Goal: Obtain resource: Obtain resource

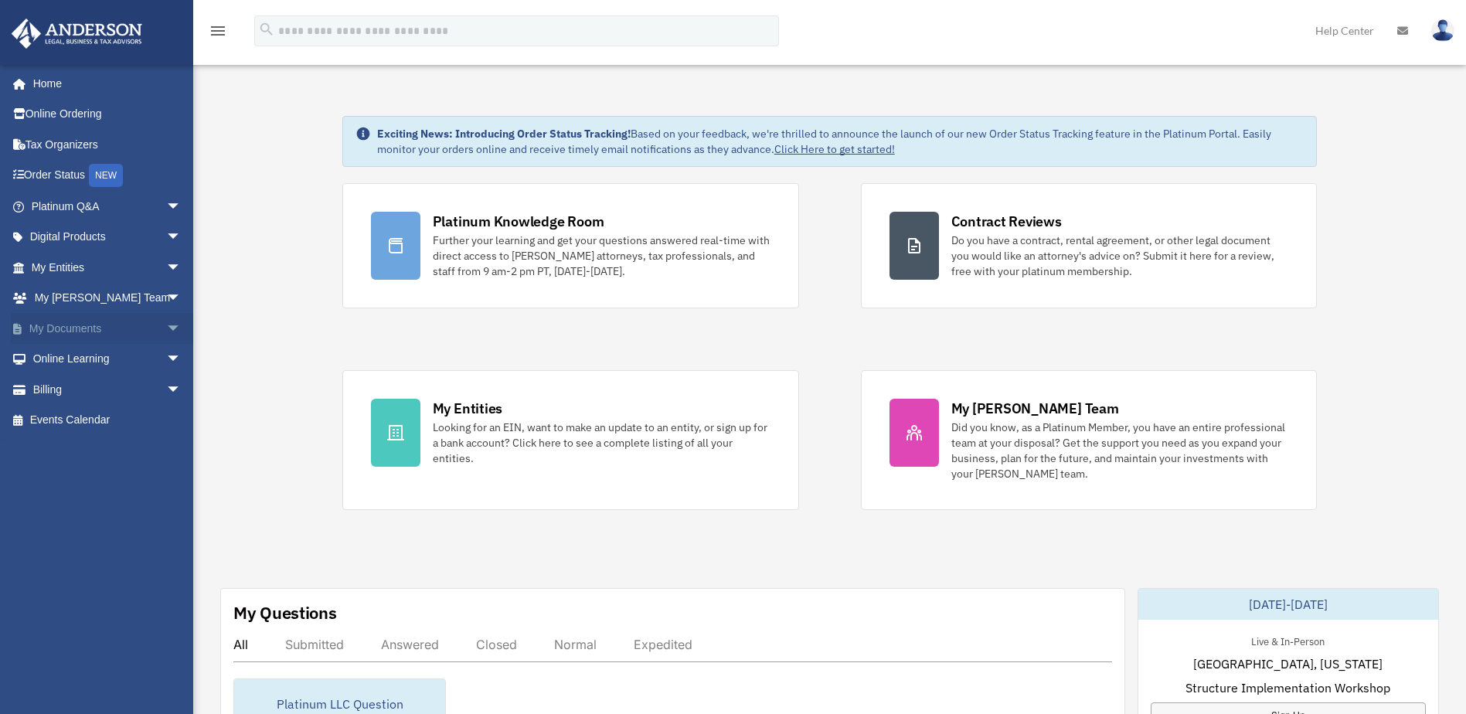
click at [166, 324] on span "arrow_drop_down" at bounding box center [181, 329] width 31 height 32
click at [79, 383] on link "Meeting Minutes" at bounding box center [113, 389] width 183 height 31
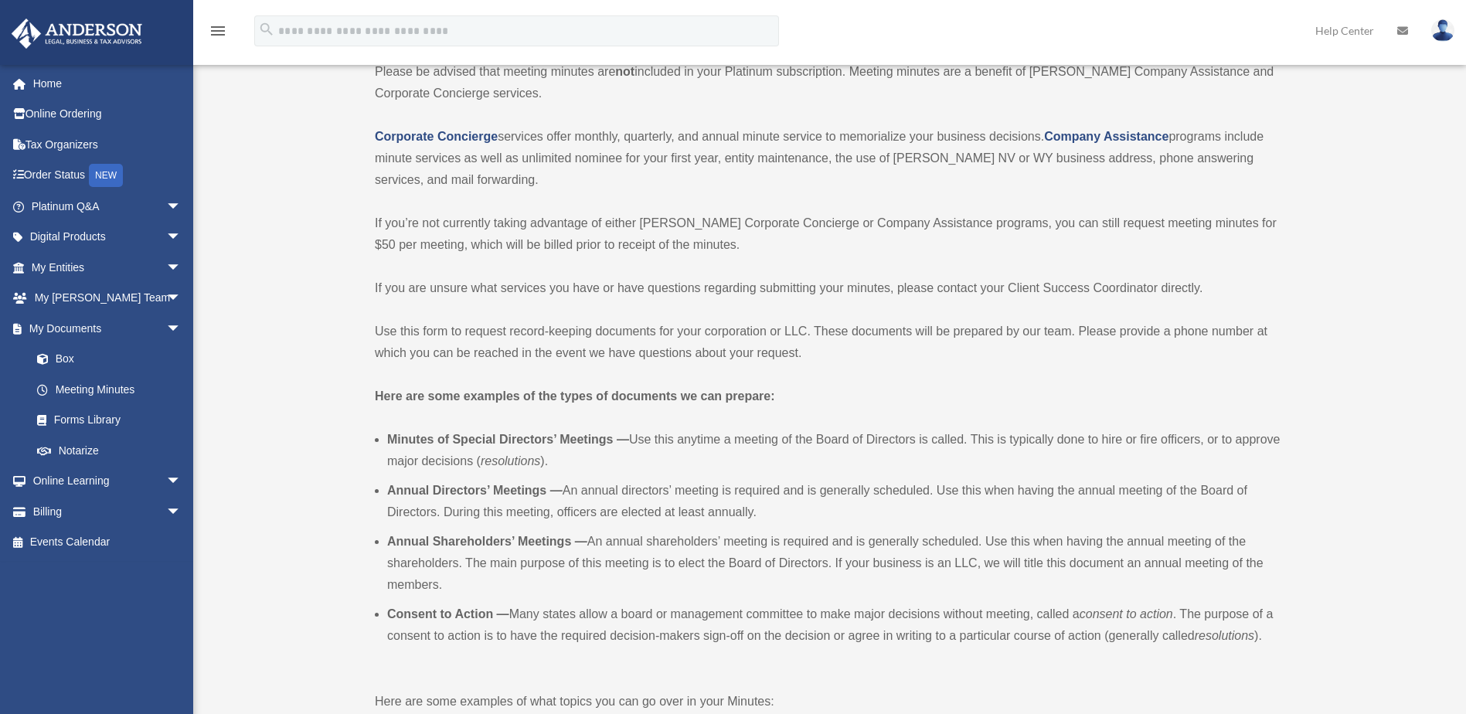
scroll to position [387, 0]
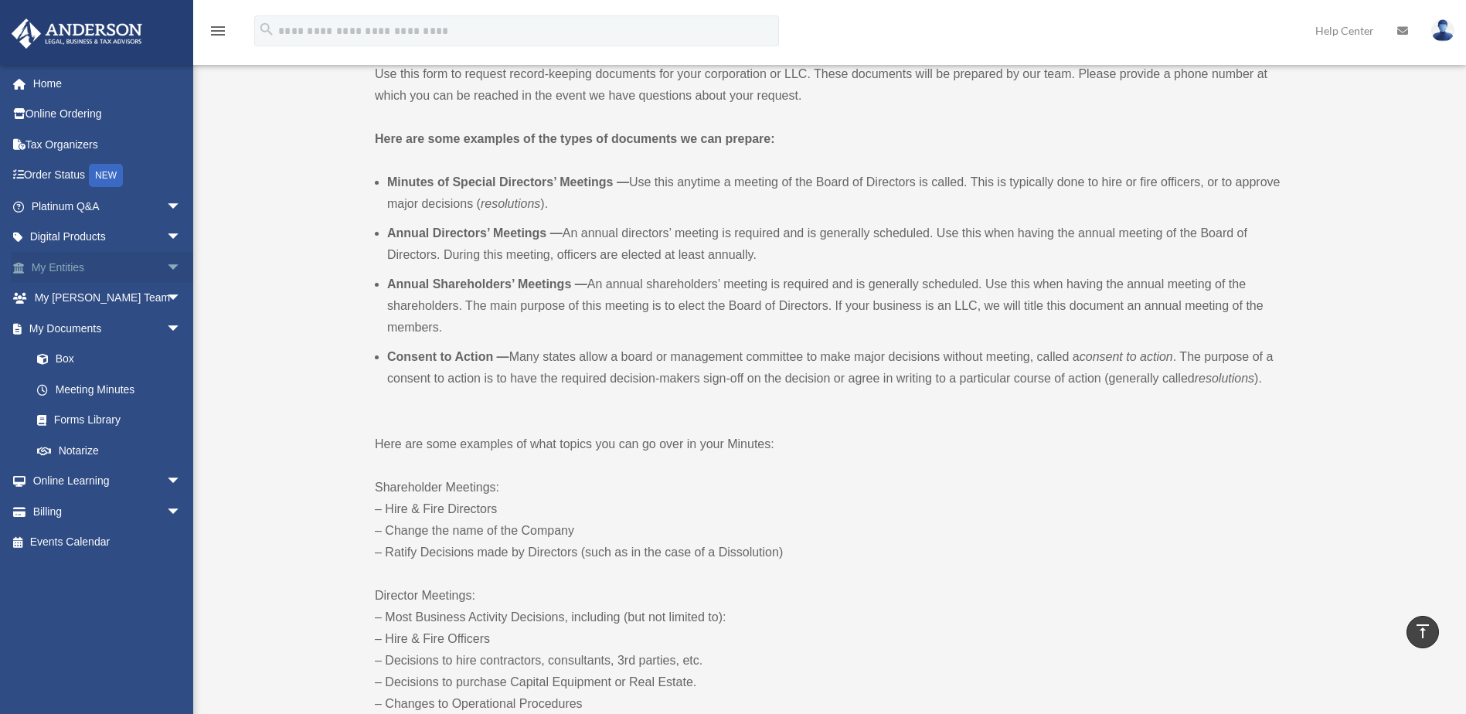
click at [166, 264] on span "arrow_drop_down" at bounding box center [181, 268] width 31 height 32
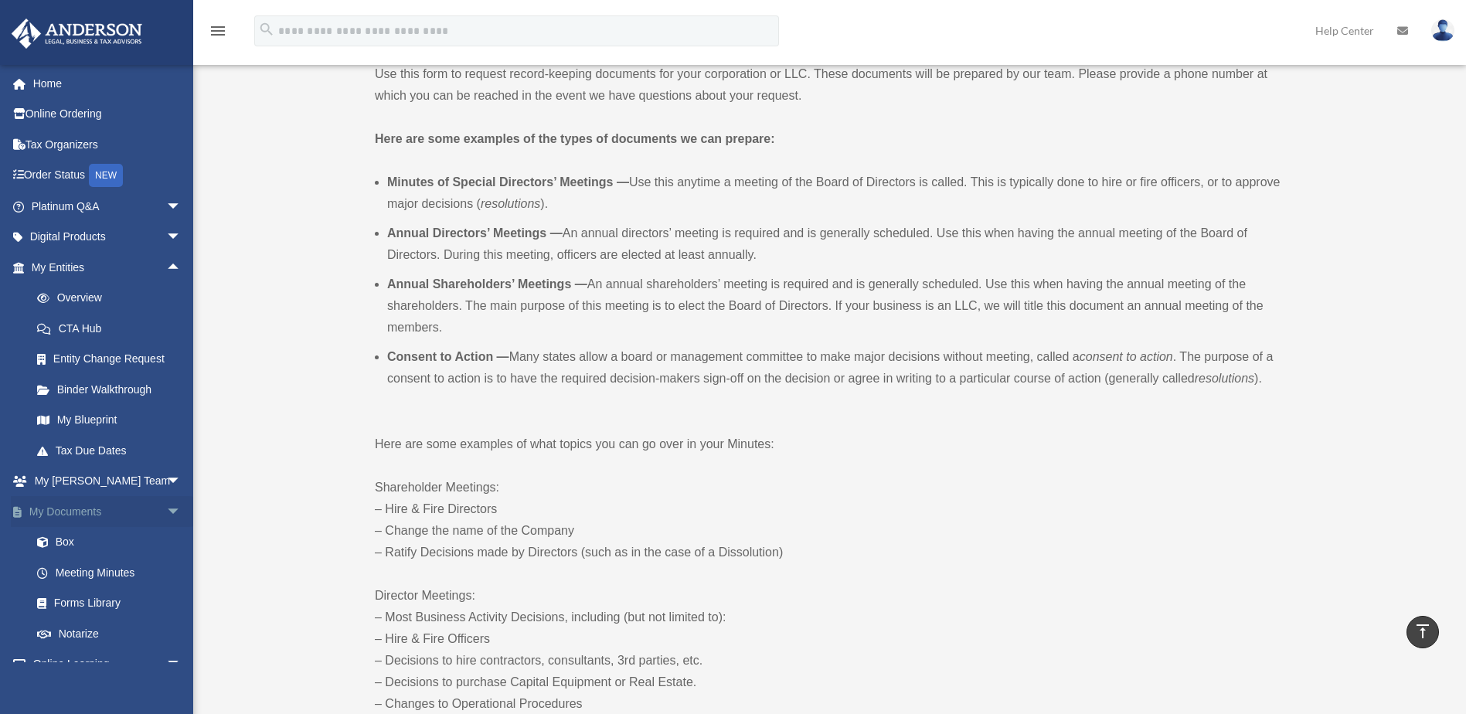
click at [166, 510] on span "arrow_drop_down" at bounding box center [181, 512] width 31 height 32
click at [166, 267] on span "arrow_drop_up" at bounding box center [181, 268] width 31 height 32
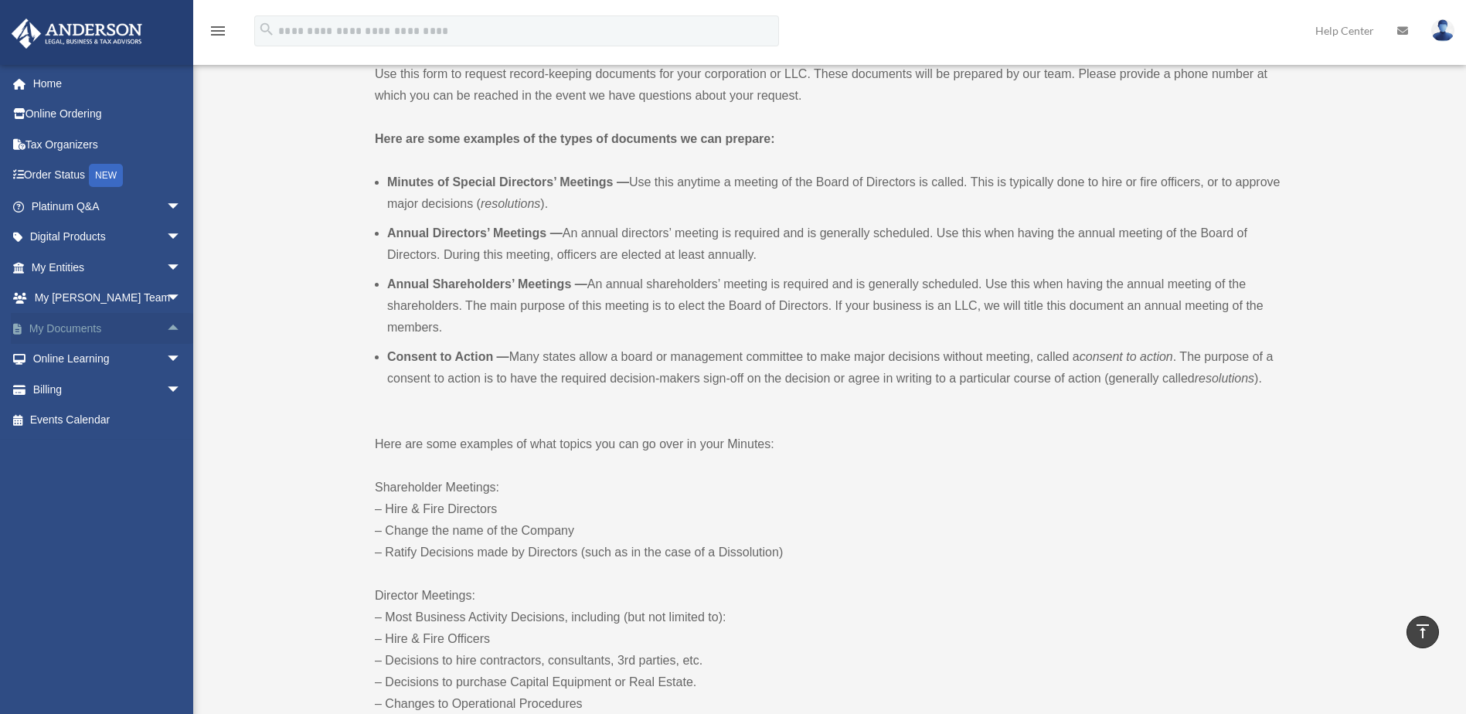
click at [166, 325] on span "arrow_drop_up" at bounding box center [181, 329] width 31 height 32
click at [60, 354] on link "Box" at bounding box center [113, 359] width 183 height 31
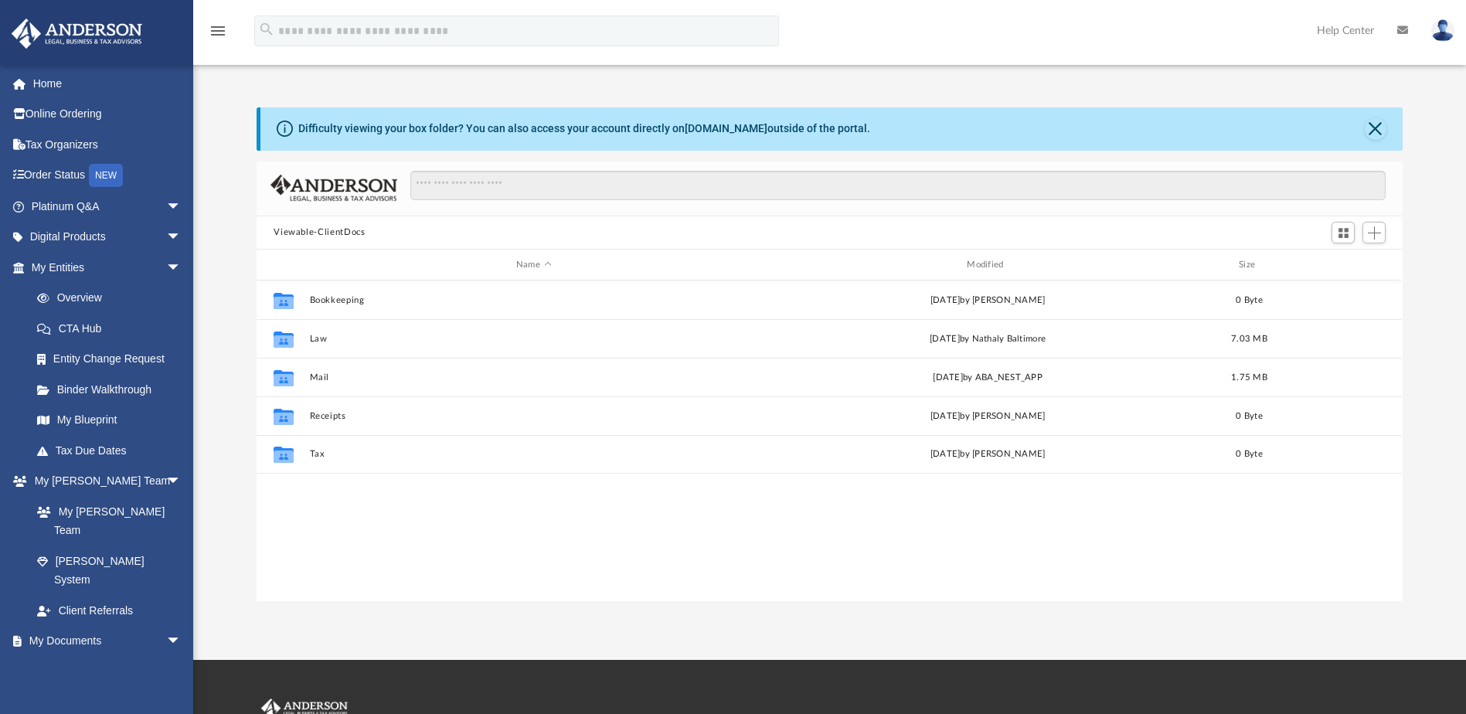
scroll to position [340, 1135]
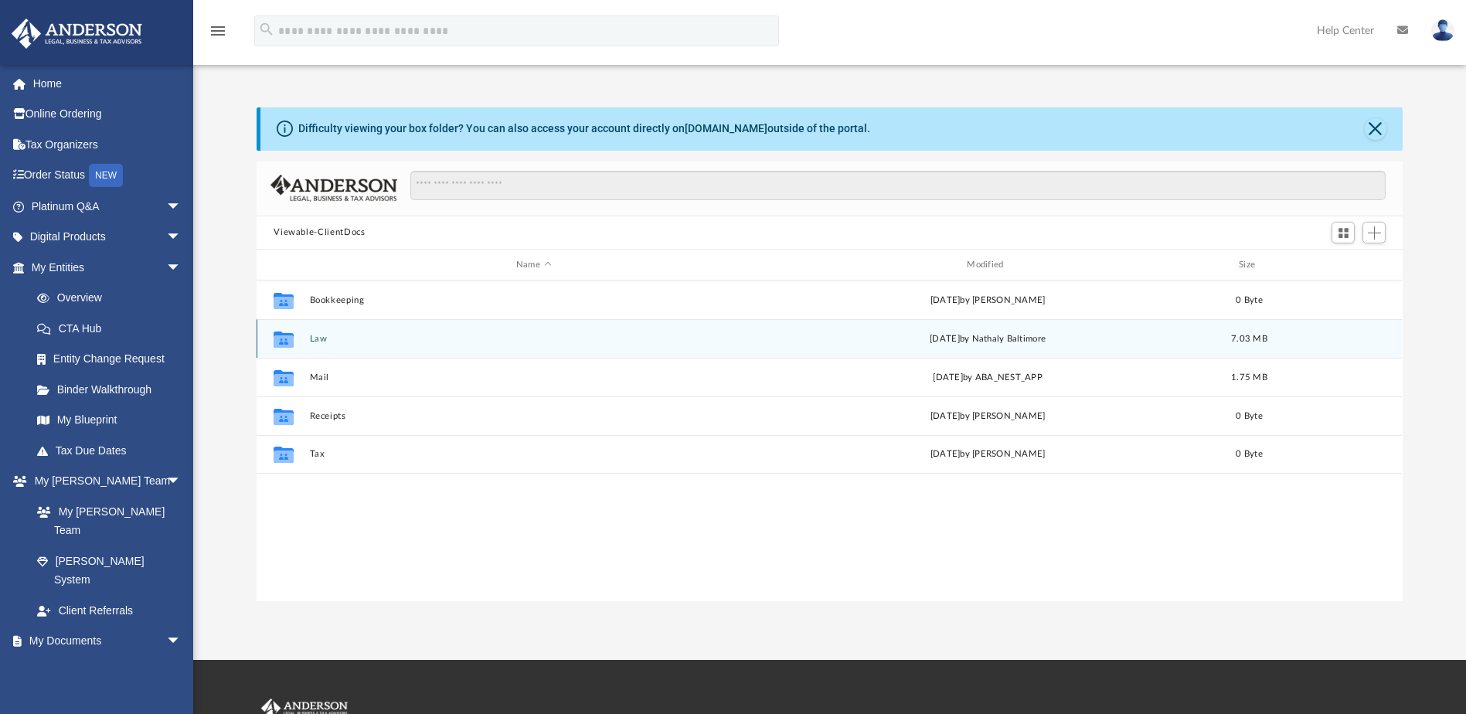
click at [317, 337] on button "Law" at bounding box center [534, 339] width 448 height 10
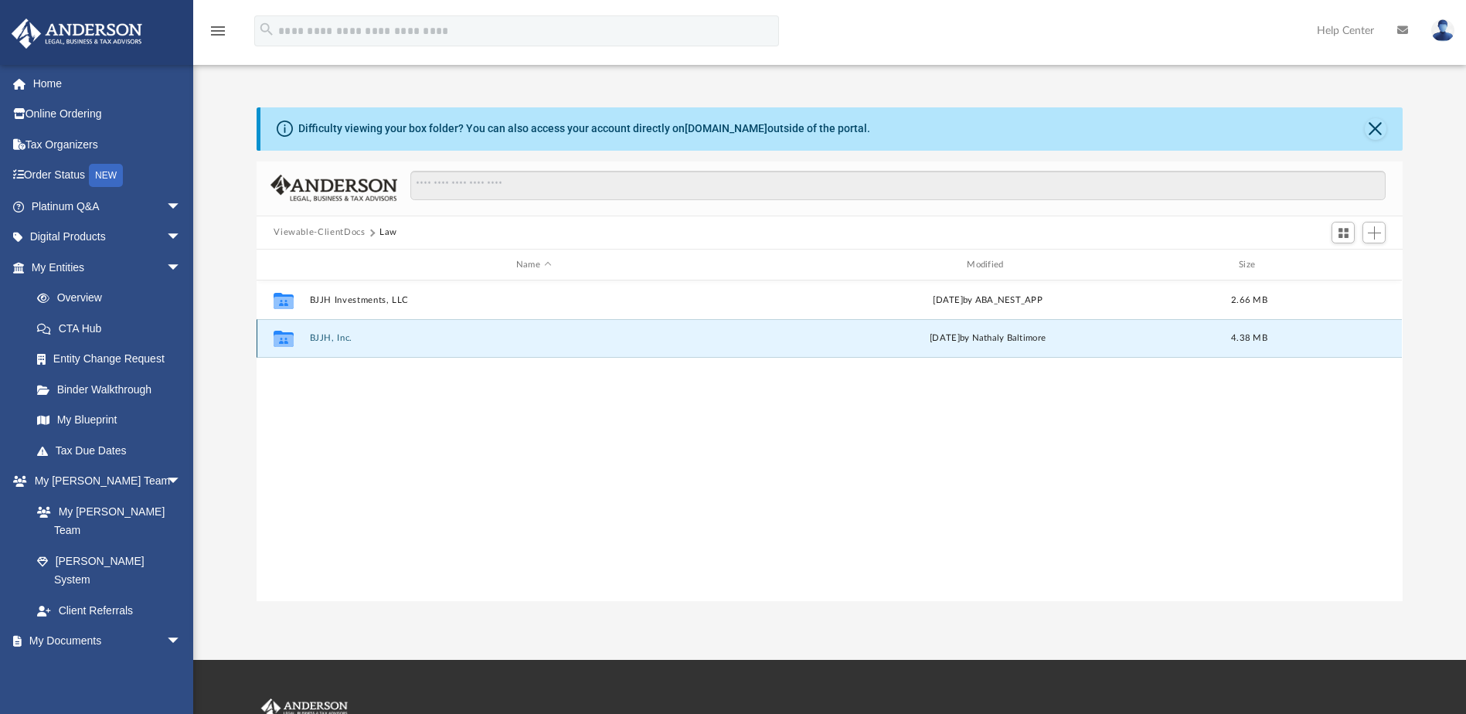
click at [321, 336] on button "BJJH, Inc." at bounding box center [534, 339] width 448 height 10
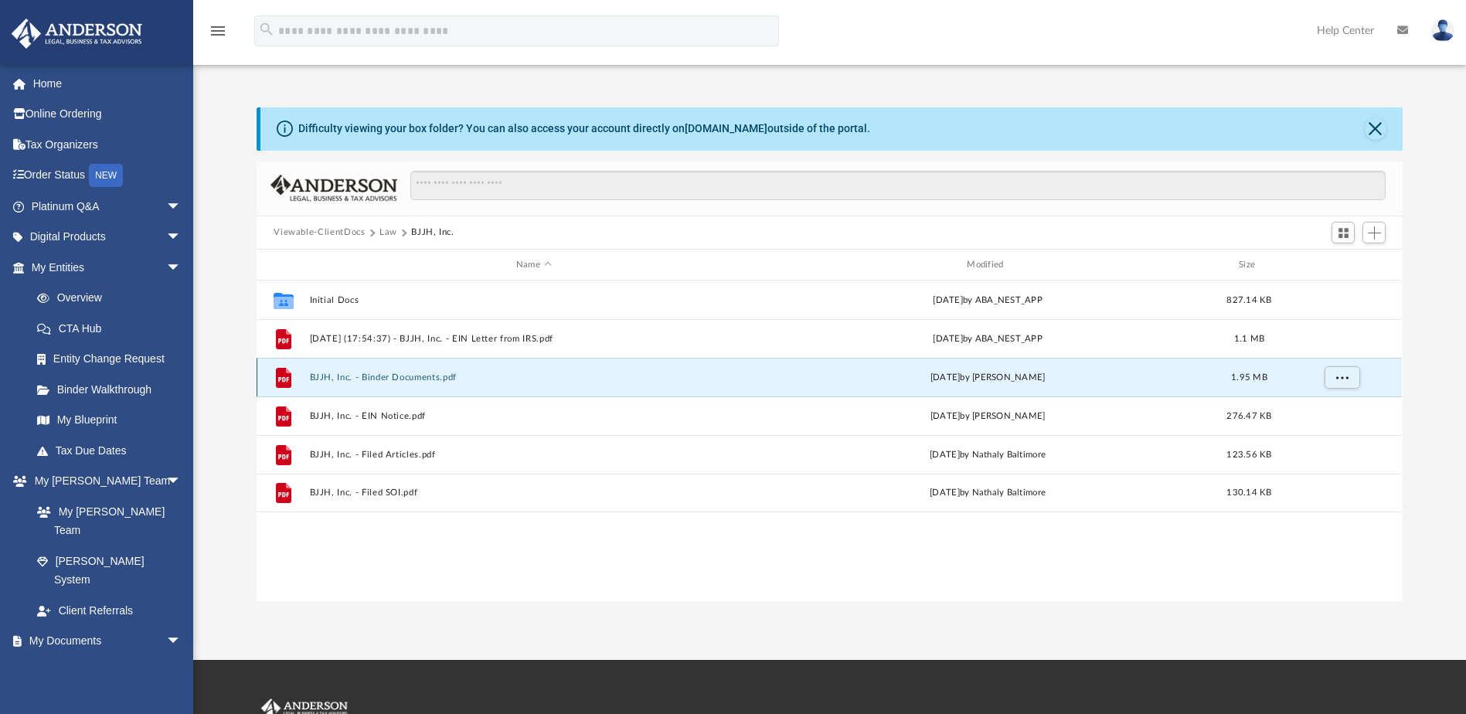
click at [397, 375] on button "BJJH, Inc. - Binder Documents.pdf" at bounding box center [534, 378] width 448 height 10
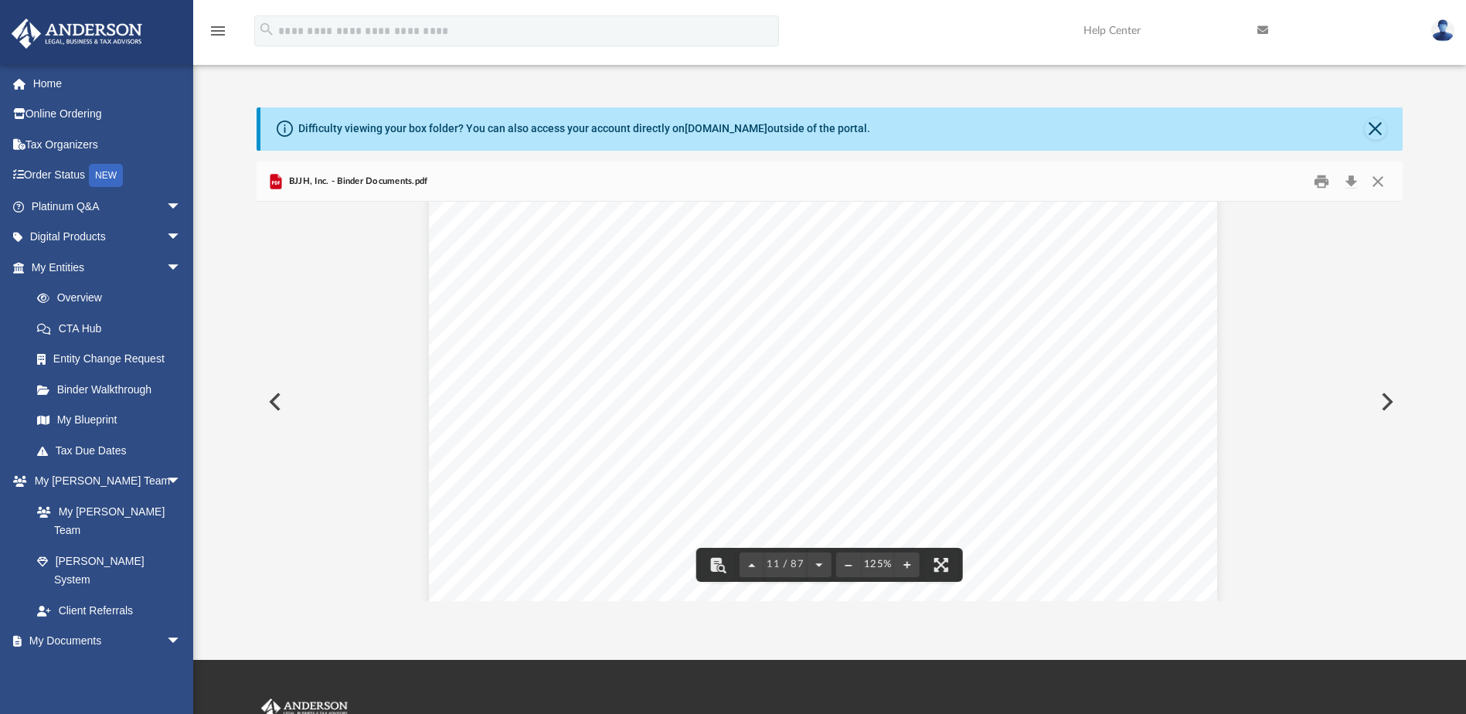
scroll to position [10625, 0]
click at [1321, 178] on button "Print" at bounding box center [1321, 181] width 31 height 24
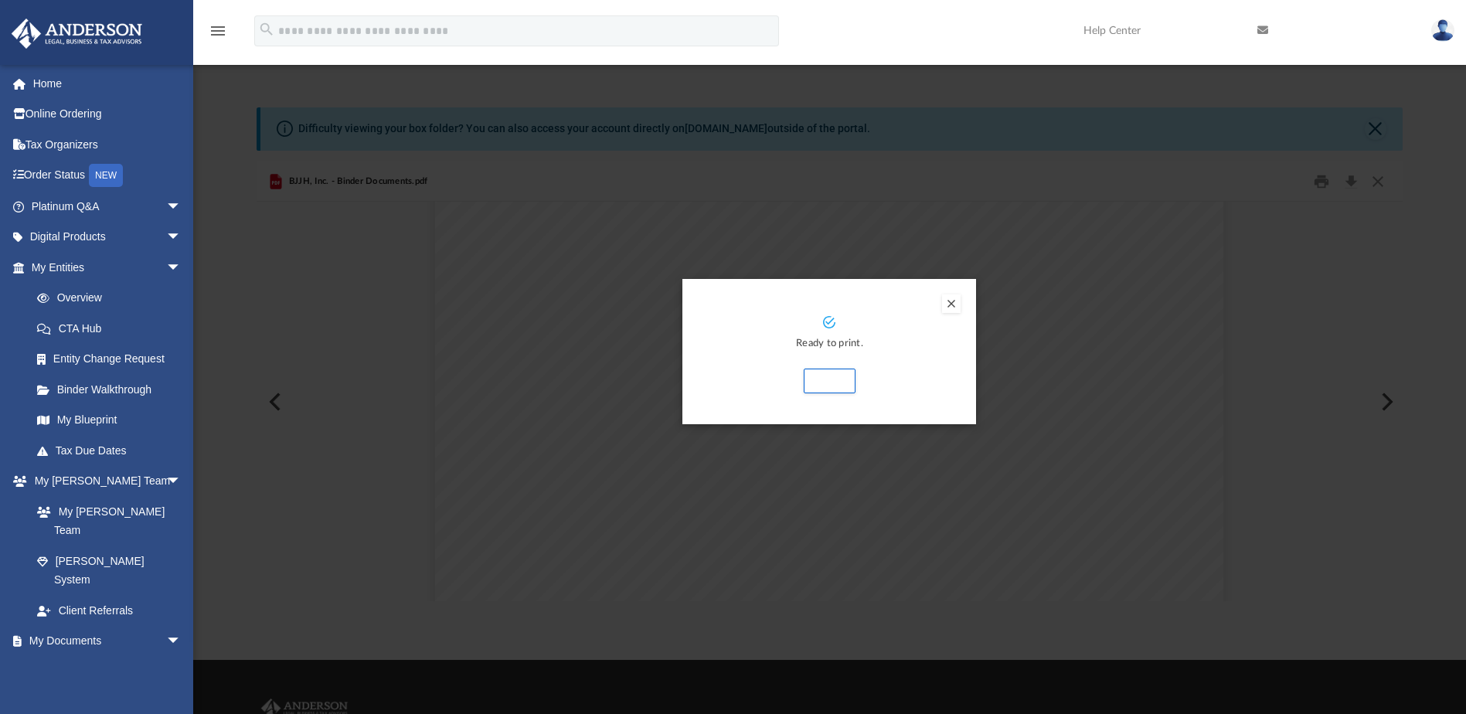
click at [951, 301] on button "Preview" at bounding box center [951, 304] width 19 height 19
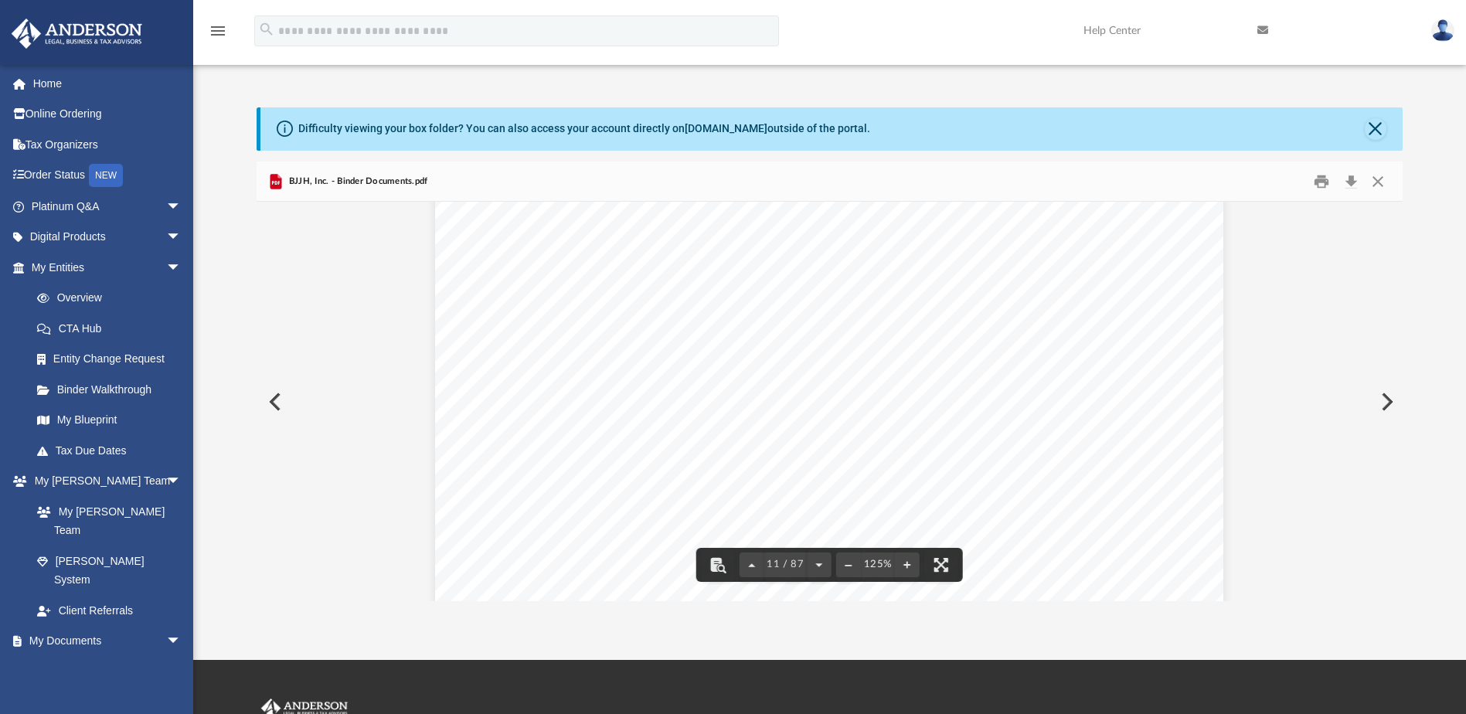
scroll to position [10496, 0]
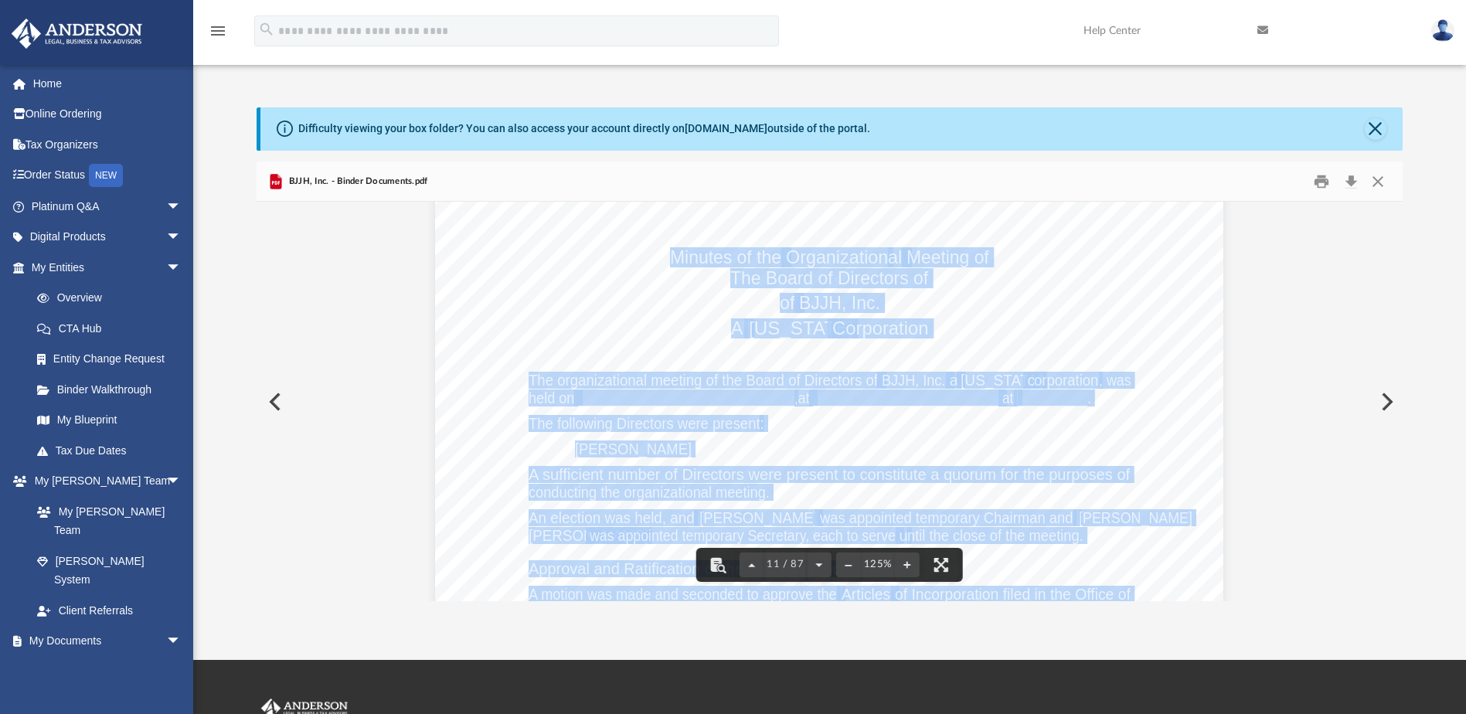
drag, startPoint x: 664, startPoint y: 254, endPoint x: 673, endPoint y: 336, distance: 81.7
click at [673, 336] on div "Organizational M eeting of BJJH, Inc. Page 1 of 7 Minutes of the Organization a…" at bounding box center [829, 664] width 789 height 1020
click at [672, 261] on span "Minutes of the" at bounding box center [725, 258] width 111 height 18
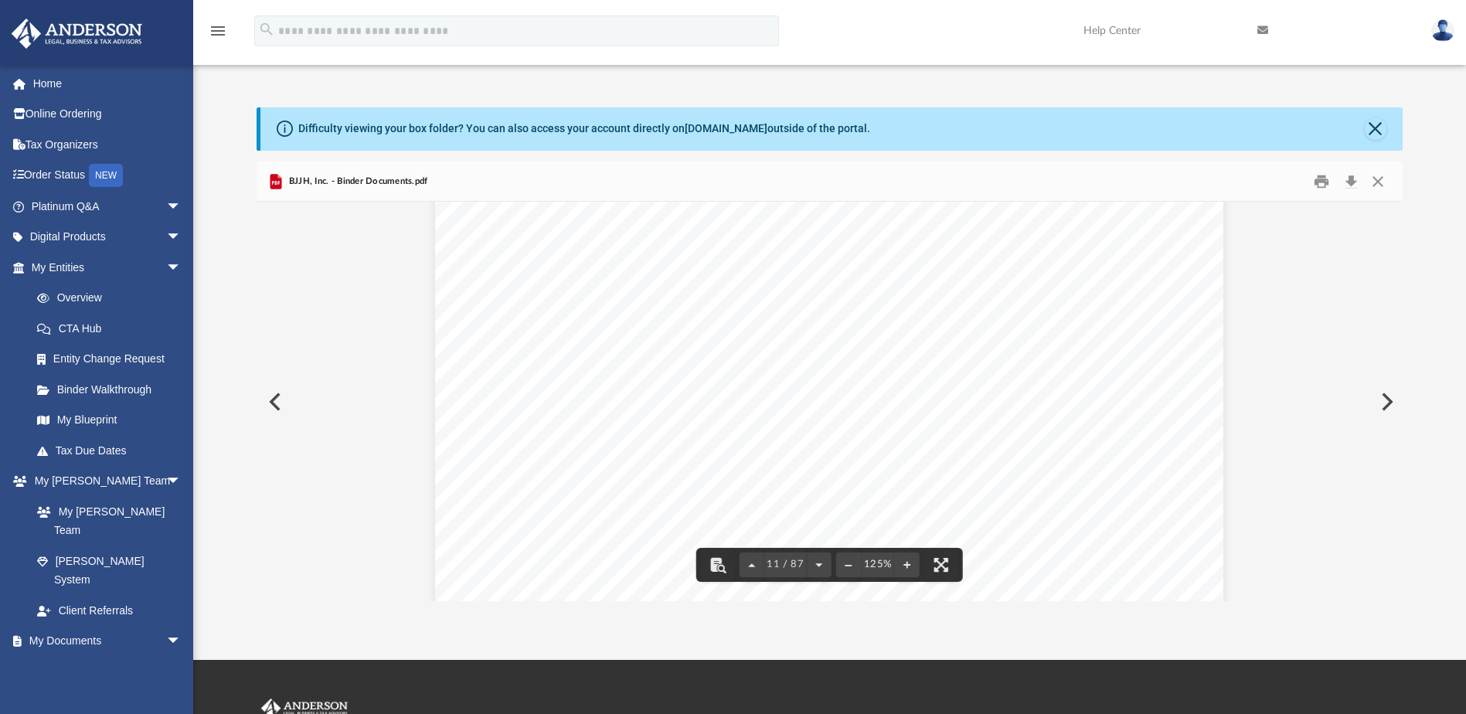
click at [661, 261] on div "Organizational M eeting of BJJH, Inc. Page 1 of 7 Minutes of the Organization a…" at bounding box center [829, 664] width 789 height 1020
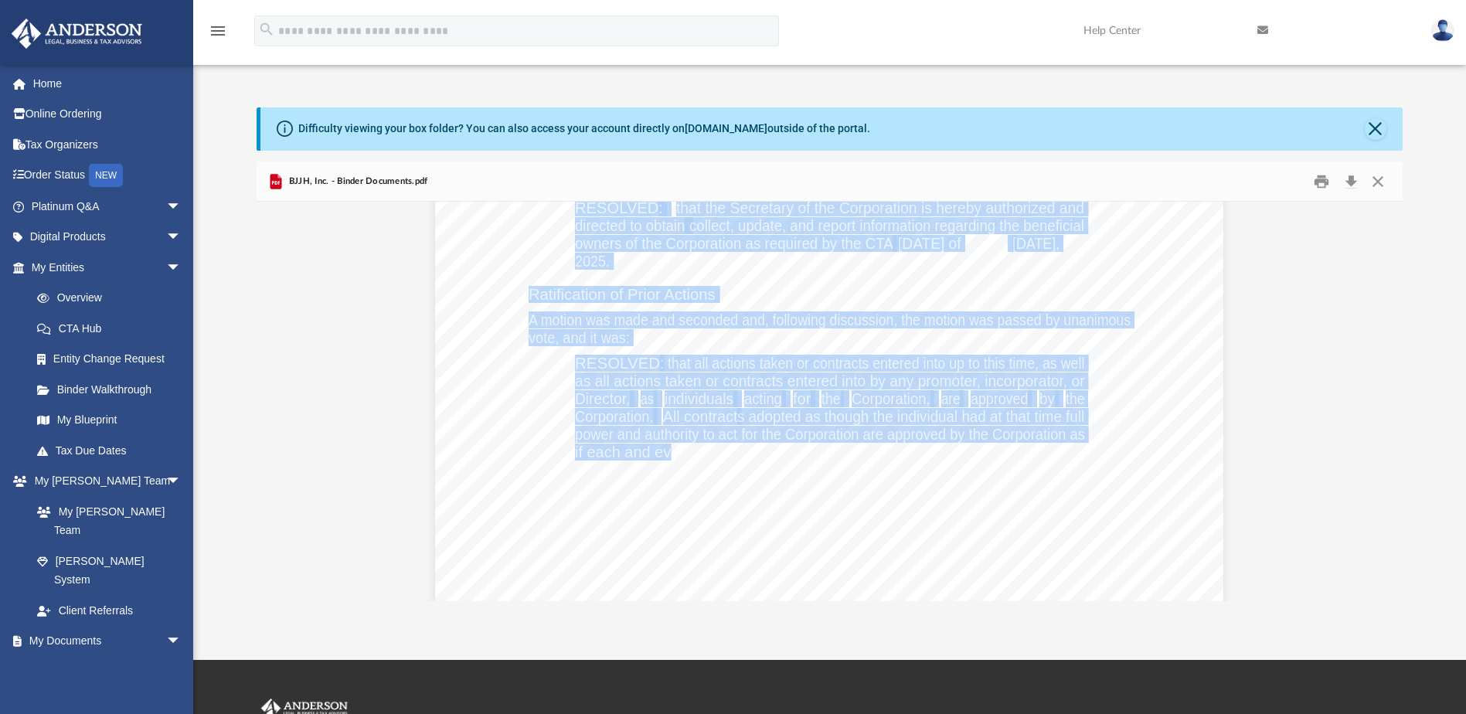
scroll to position [17067, 0]
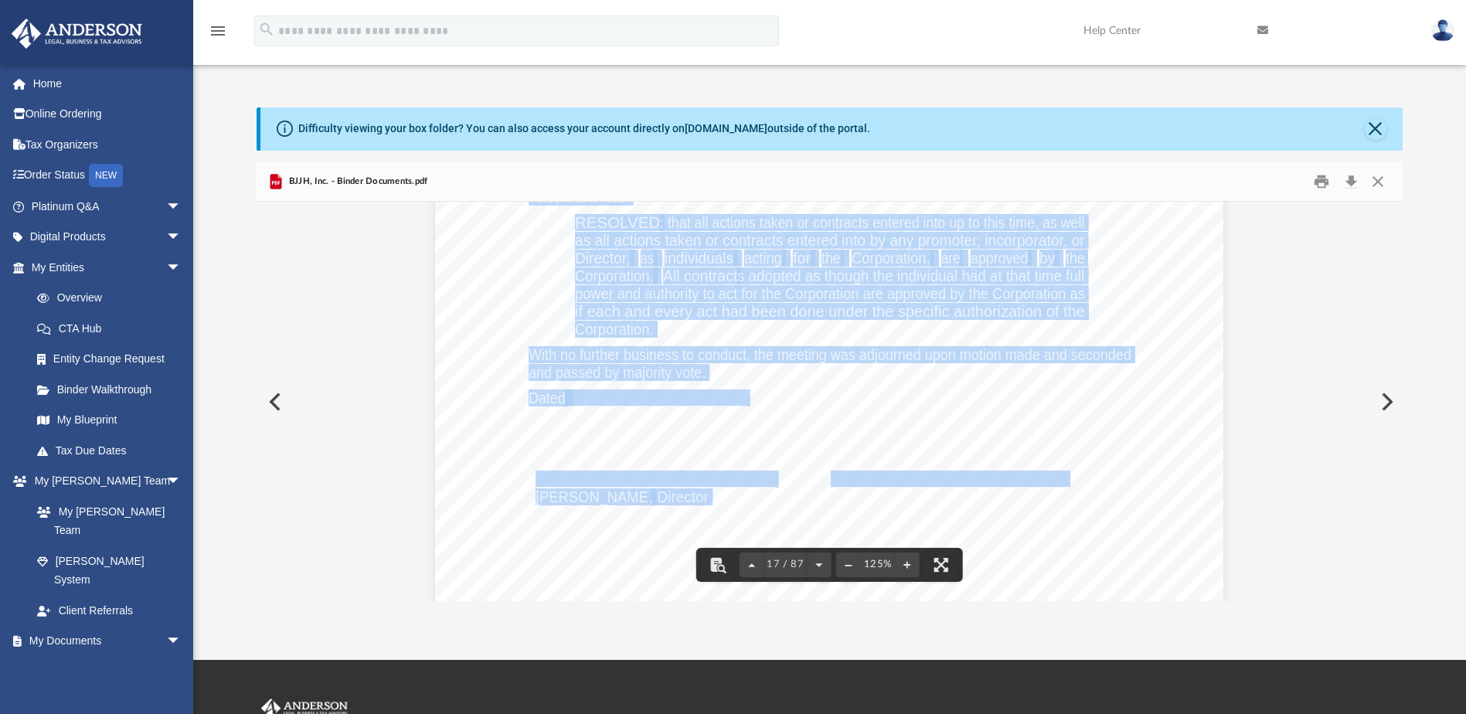
drag, startPoint x: 664, startPoint y: 254, endPoint x: 1062, endPoint y: 480, distance: 457.7
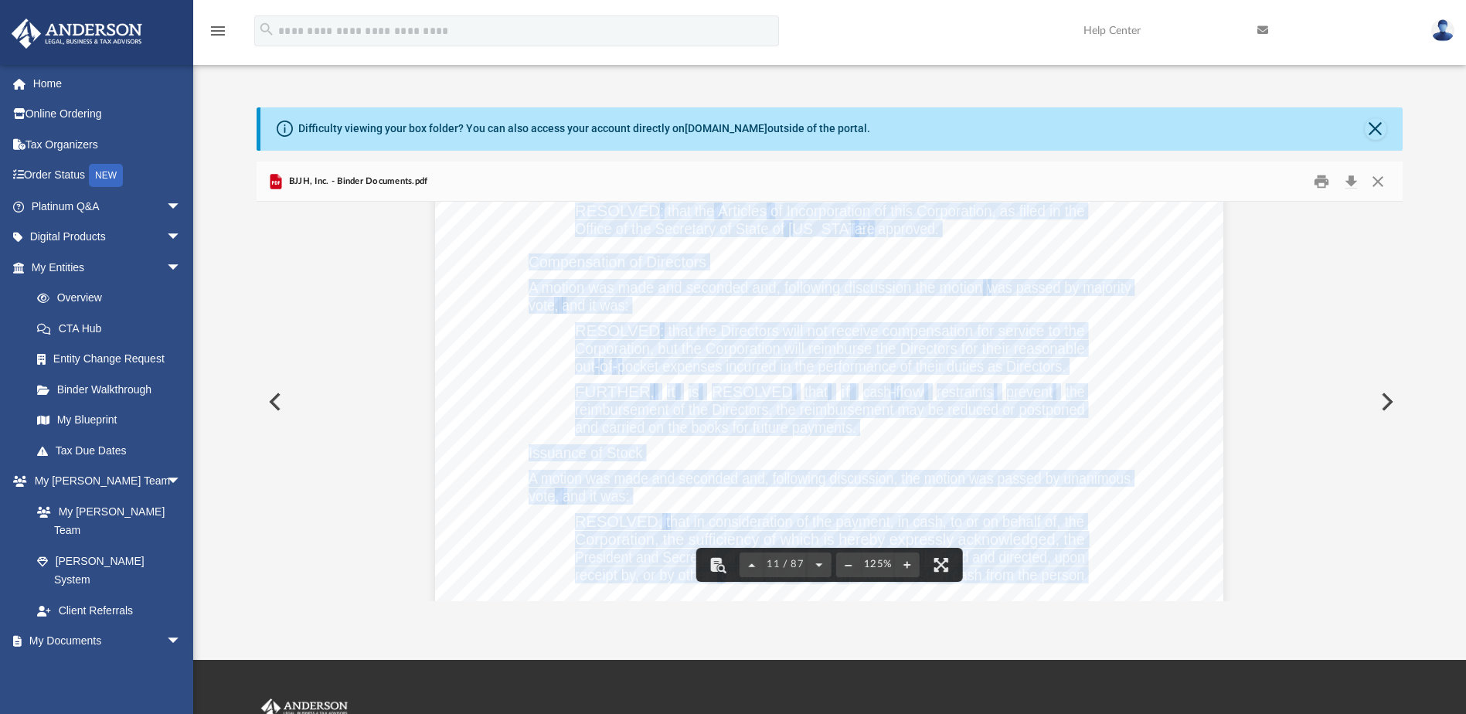
scroll to position [11141, 0]
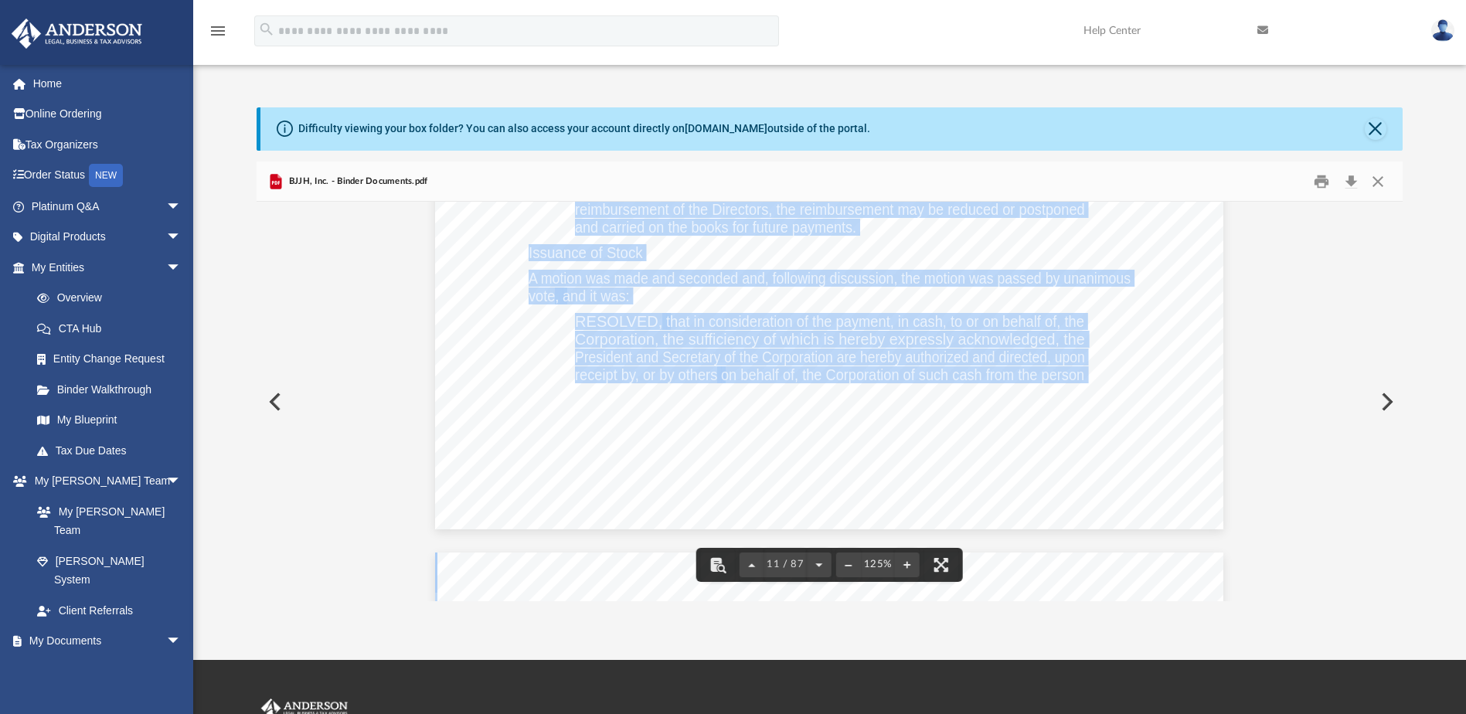
click at [508, 315] on div "Page 11" at bounding box center [829, 70] width 789 height 920
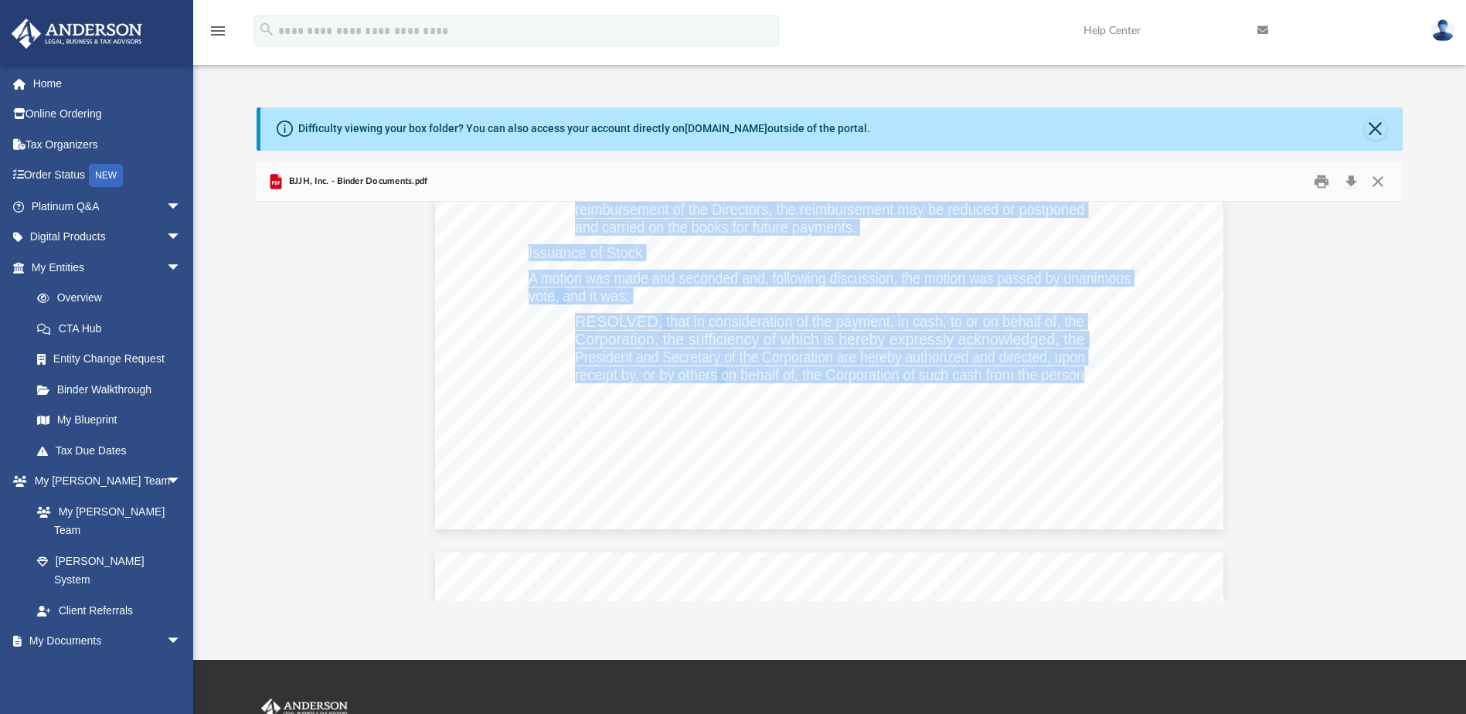
drag, startPoint x: 666, startPoint y: 384, endPoint x: 739, endPoint y: 485, distance: 124.5
click at [739, 485] on div "Organizational M eeting of BJJH, Inc. Page 1 of 7 Minutes of the Organization a…" at bounding box center [829, 19] width 789 height 1020
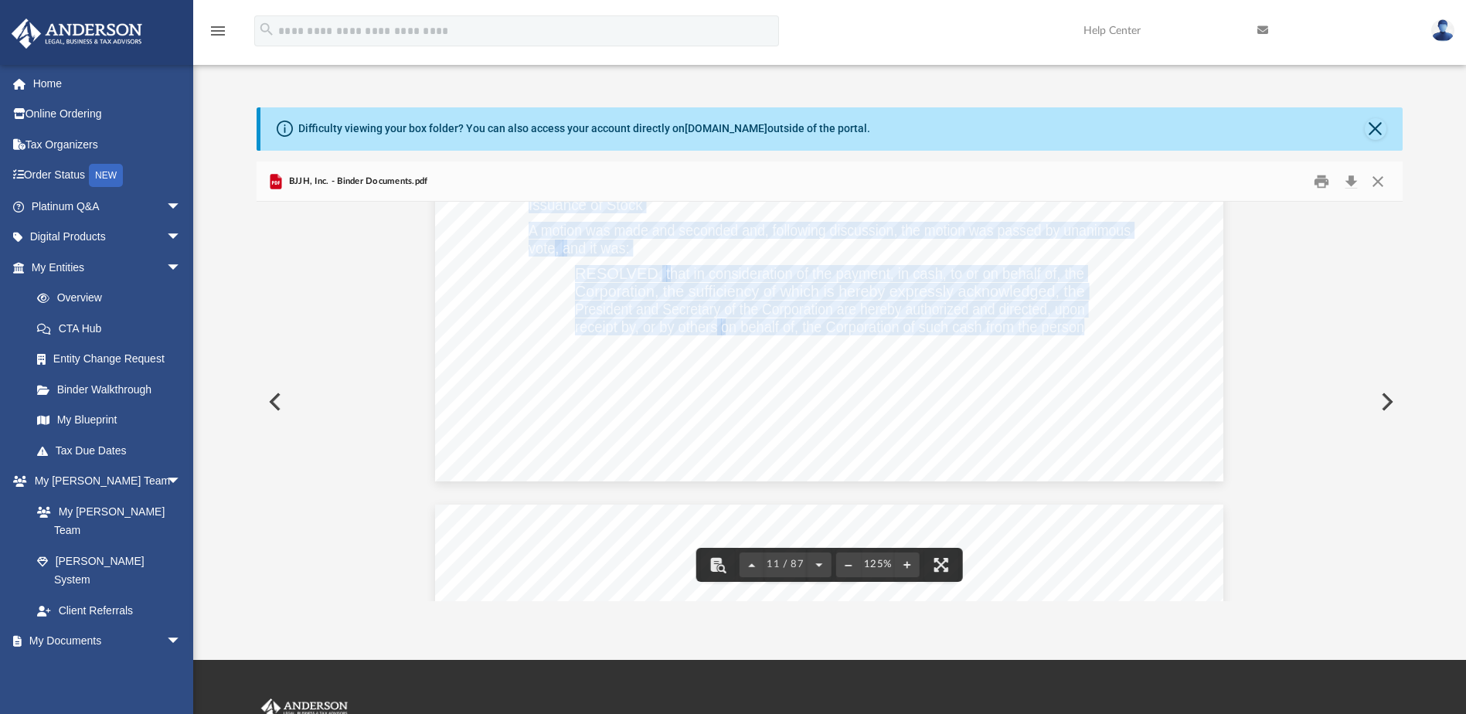
scroll to position [11269, 0]
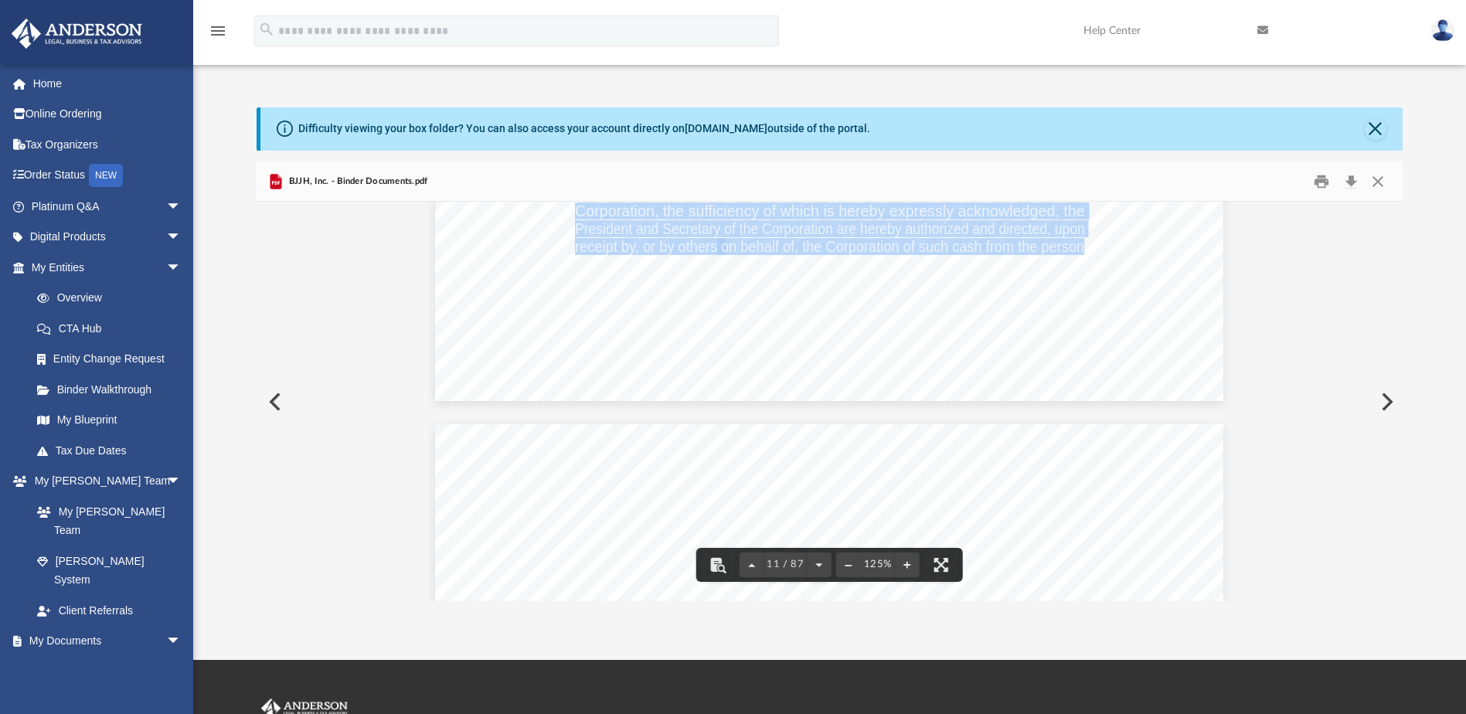
drag, startPoint x: 473, startPoint y: 272, endPoint x: 442, endPoint y: 275, distance: 31.1
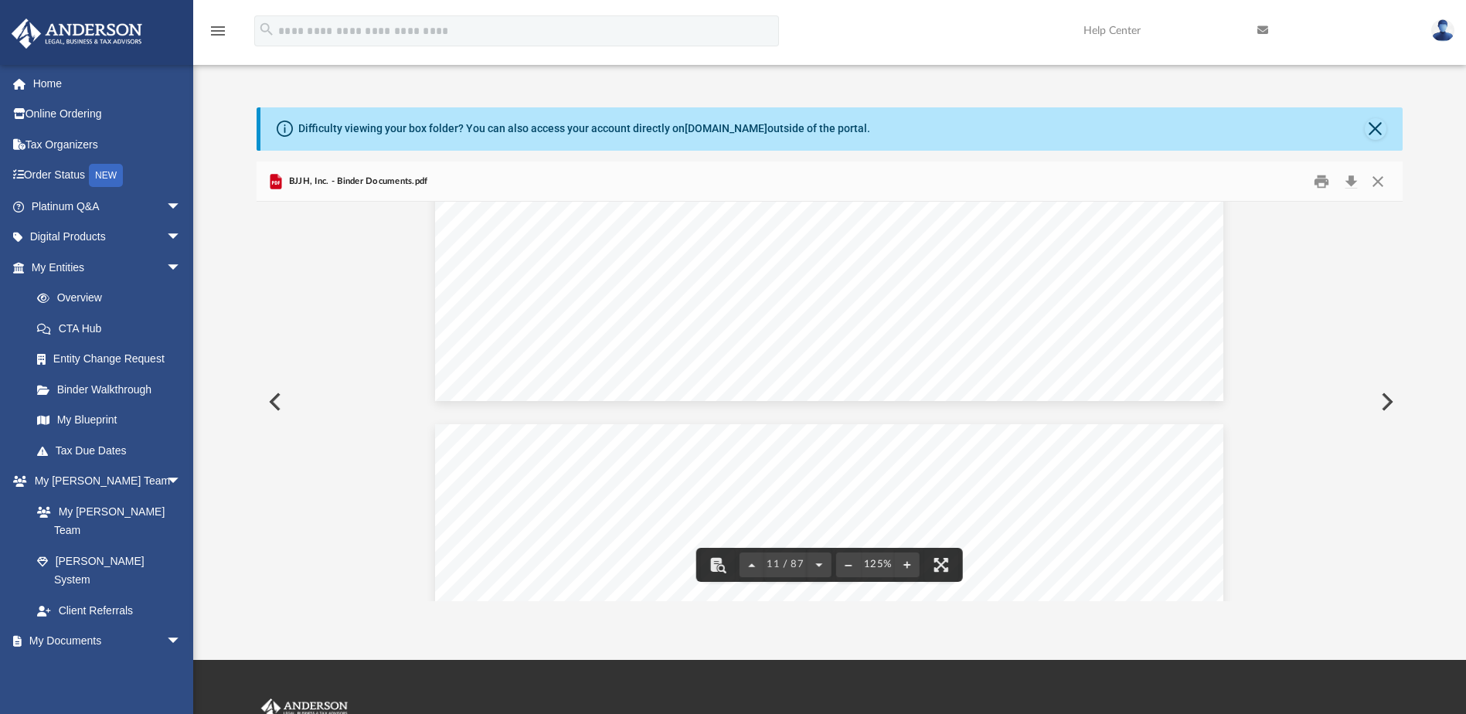
click at [1104, 250] on div at bounding box center [830, 251] width 1146 height 2
drag, startPoint x: 523, startPoint y: 326, endPoint x: 593, endPoint y: 342, distance: 72.0
drag, startPoint x: 593, startPoint y: 342, endPoint x: 611, endPoint y: 352, distance: 20.4
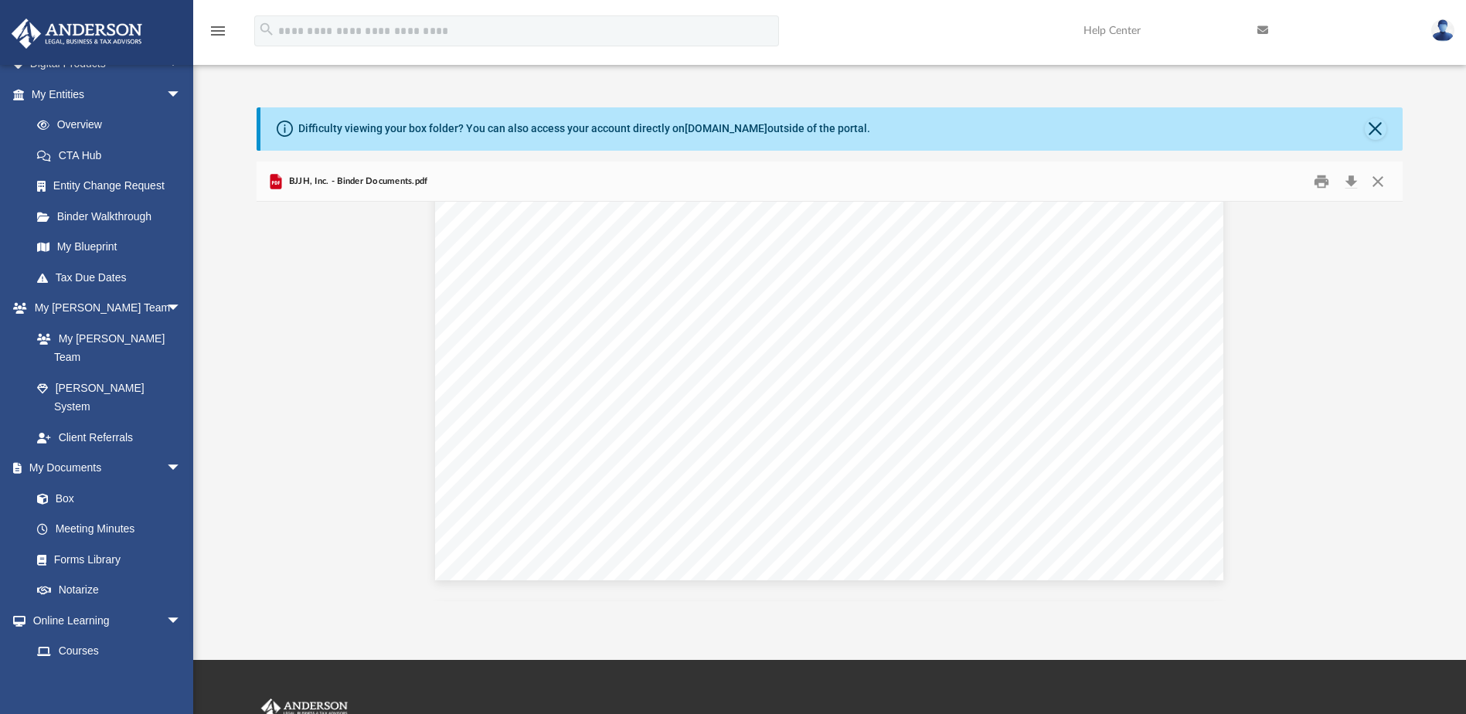
scroll to position [12171, 0]
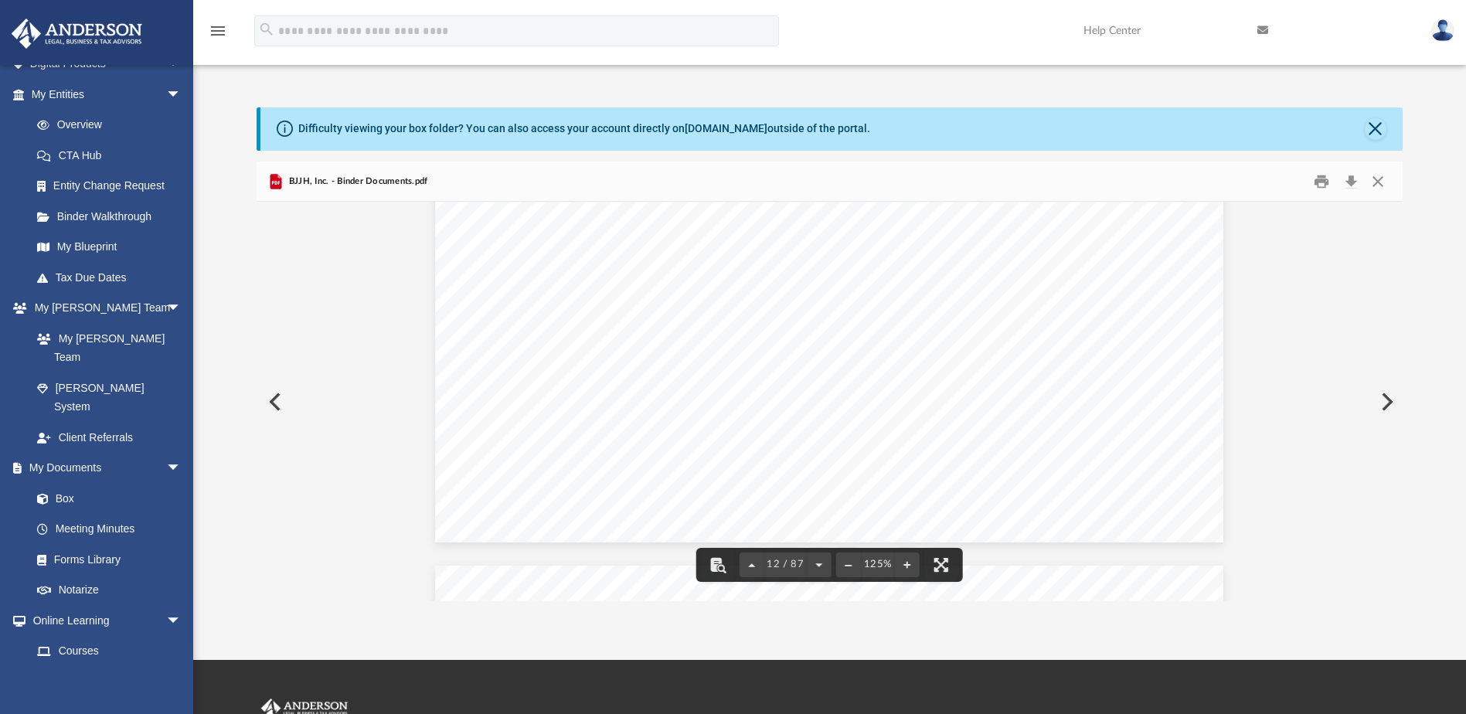
click at [593, 487] on span "7" at bounding box center [595, 488] width 9 height 15
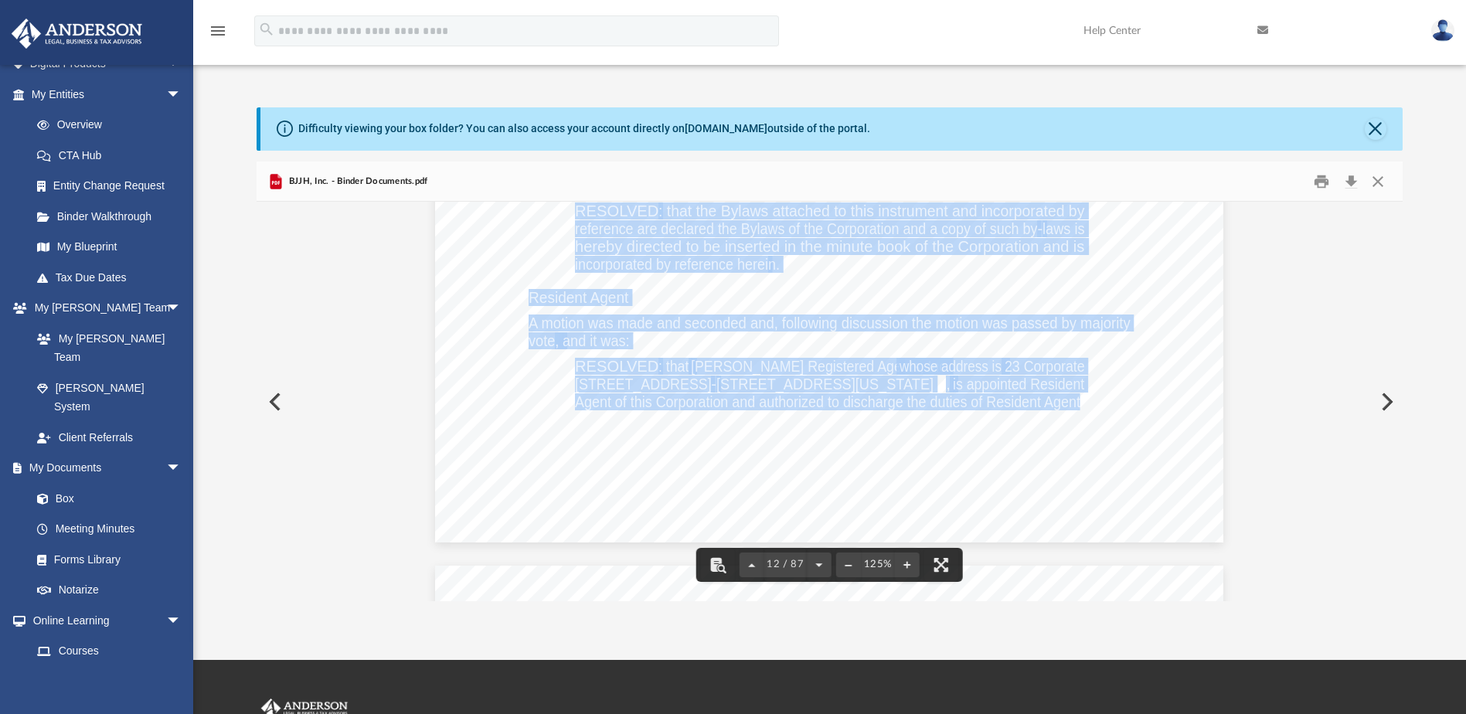
drag, startPoint x: 593, startPoint y: 487, endPoint x: 1075, endPoint y: 400, distance: 490.1
click at [1075, 400] on div "Organizational M eeting of BJJH, Inc. Page 2 of 7 specified below, to issue to …" at bounding box center [829, 32] width 789 height 1020
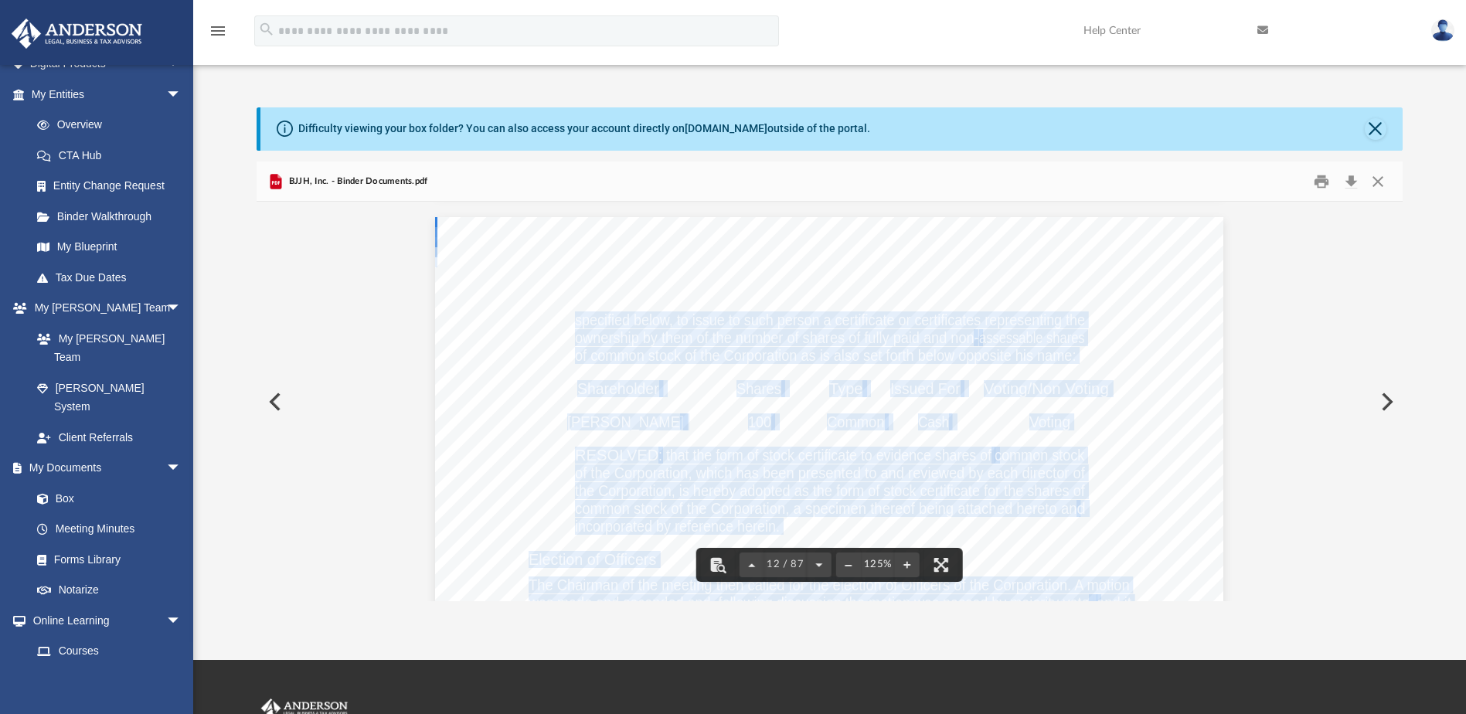
scroll to position [11527, 0]
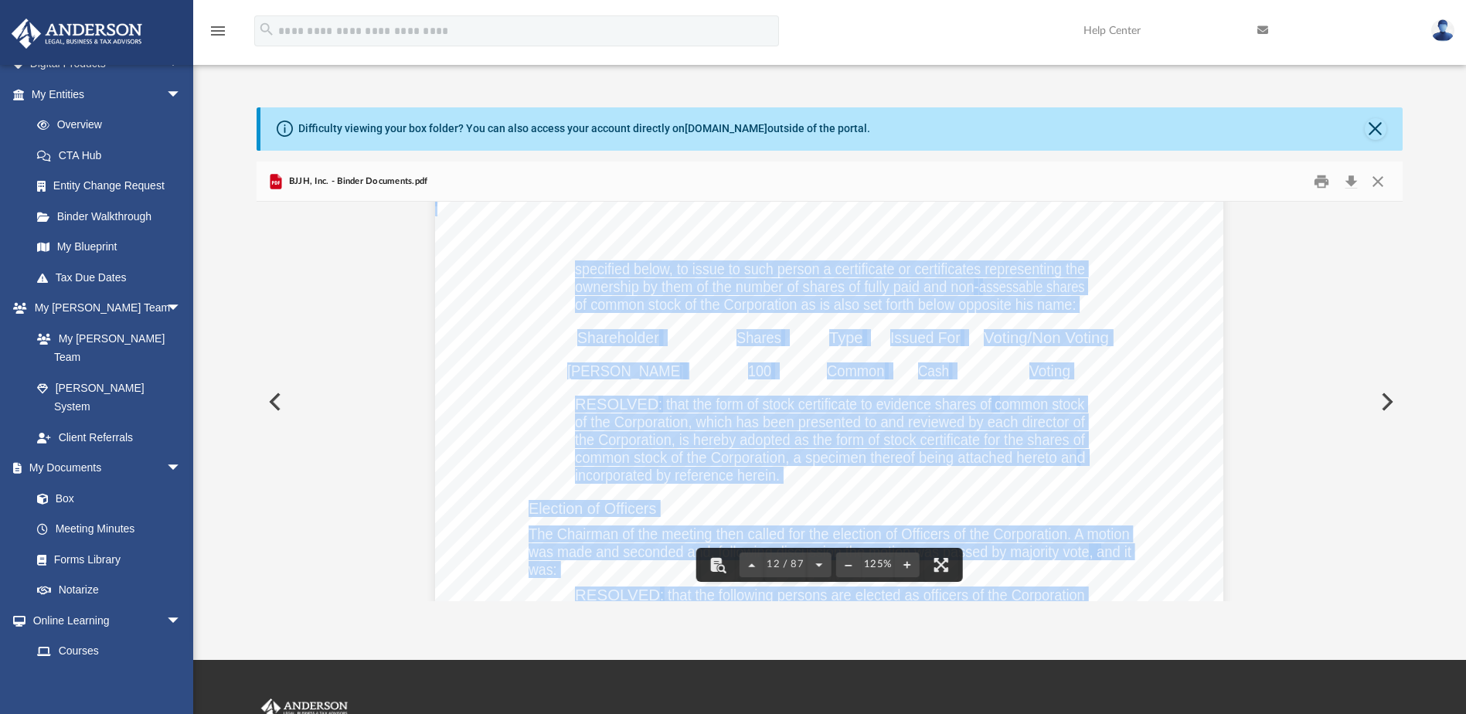
click at [480, 340] on div "Organizational M eeting of BJJH, Inc. Page 2 of 7 specified below, to issue to …" at bounding box center [829, 676] width 789 height 1020
drag, startPoint x: 480, startPoint y: 340, endPoint x: 481, endPoint y: 307, distance: 33.3
click at [481, 307] on div "Organizational M eeting of BJJH, Inc. Page 2 of 7 specified below, to issue to …" at bounding box center [829, 676] width 789 height 1020
drag, startPoint x: 389, startPoint y: 335, endPoint x: 387, endPoint y: 315, distance: 19.5
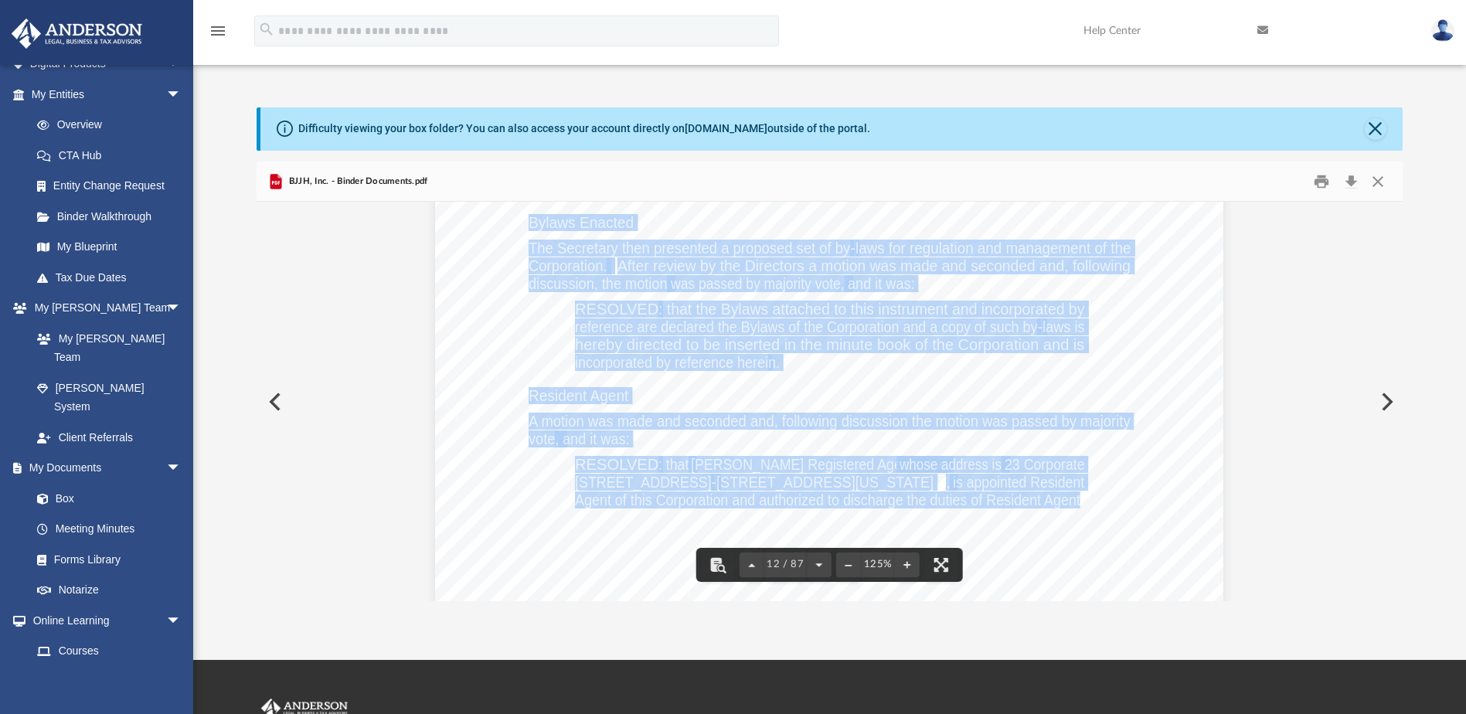
scroll to position [12171, 0]
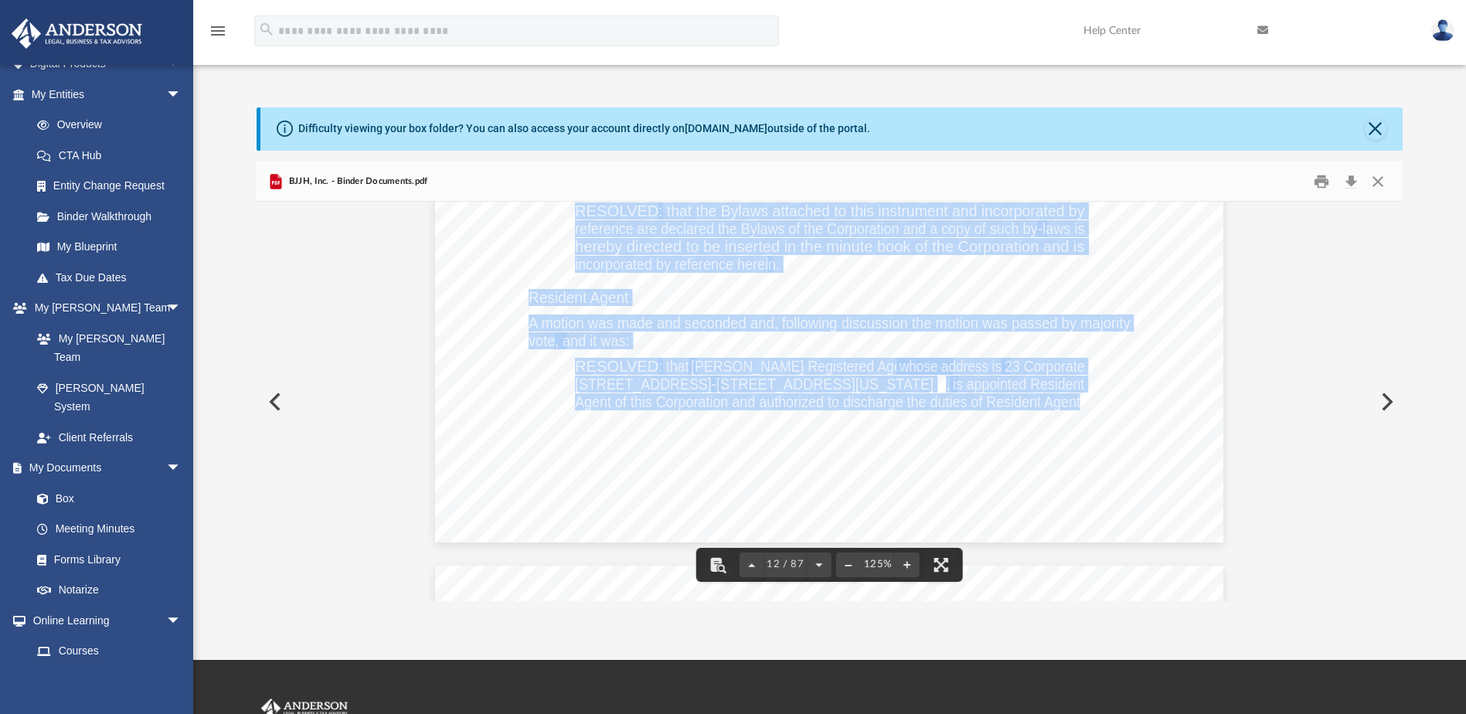
click at [1150, 352] on div "Organizational M eeting of BJJH, Inc. Page 2 of 7 specified below, to issue to …" at bounding box center [829, 32] width 789 height 1020
click at [1048, 378] on span "is appointed Resident" at bounding box center [1018, 383] width 131 height 15
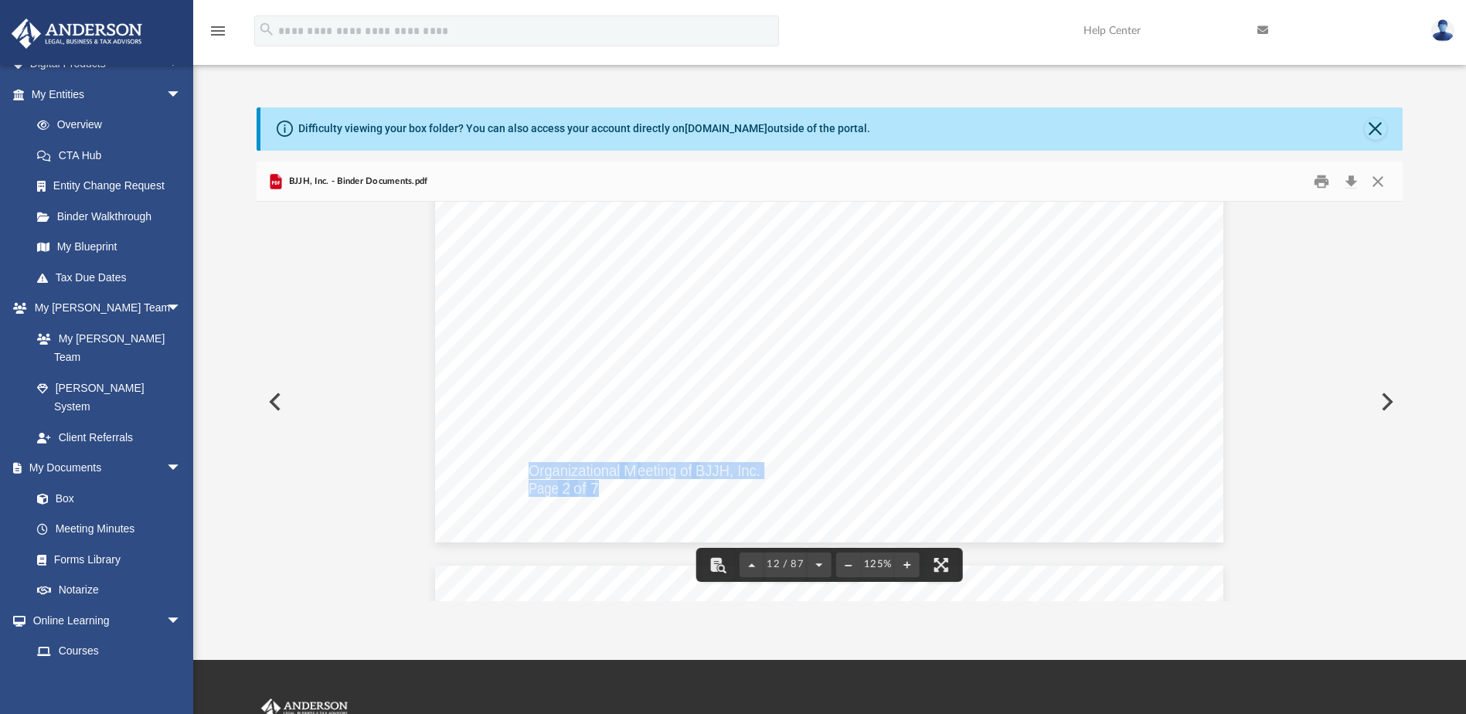
drag, startPoint x: 526, startPoint y: 470, endPoint x: 592, endPoint y: 489, distance: 69.2
drag, startPoint x: 592, startPoint y: 489, endPoint x: 580, endPoint y: 472, distance: 21.7
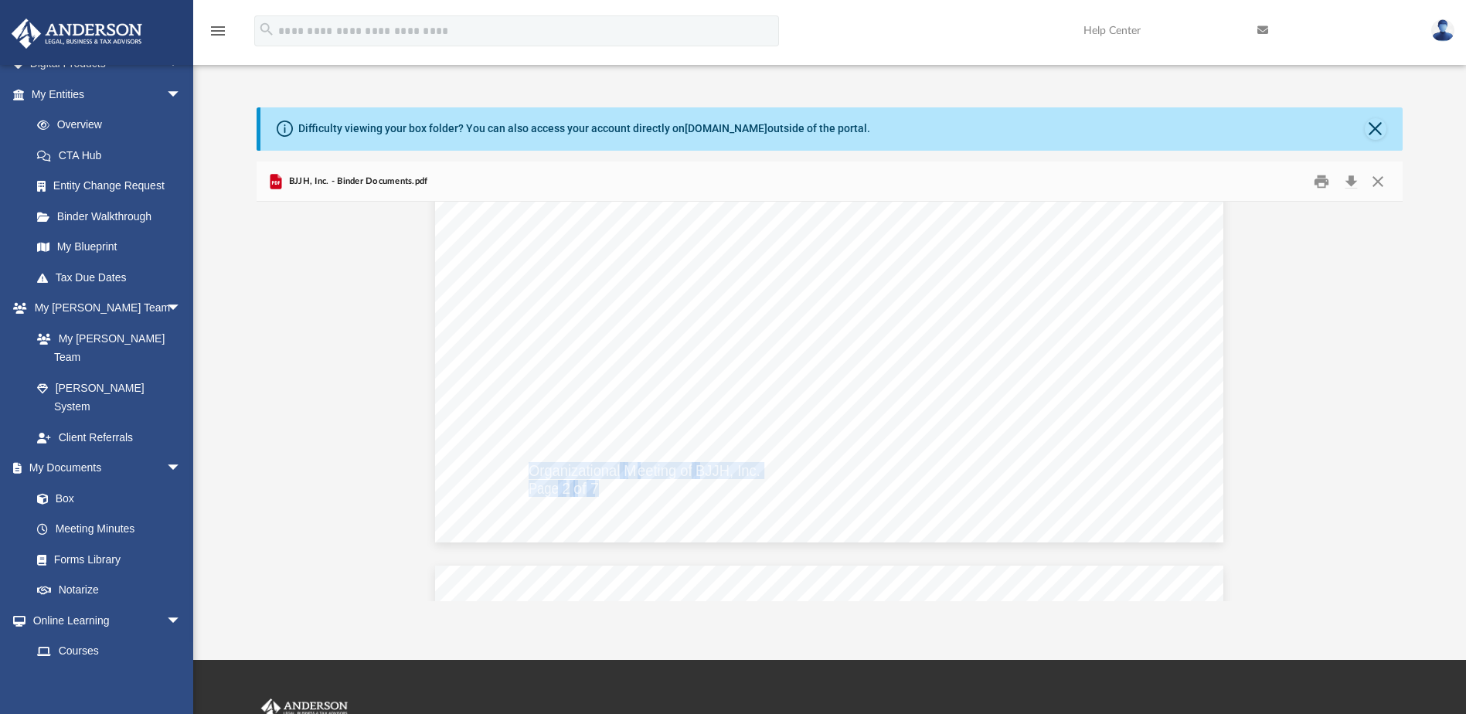
scroll to position [12428, 0]
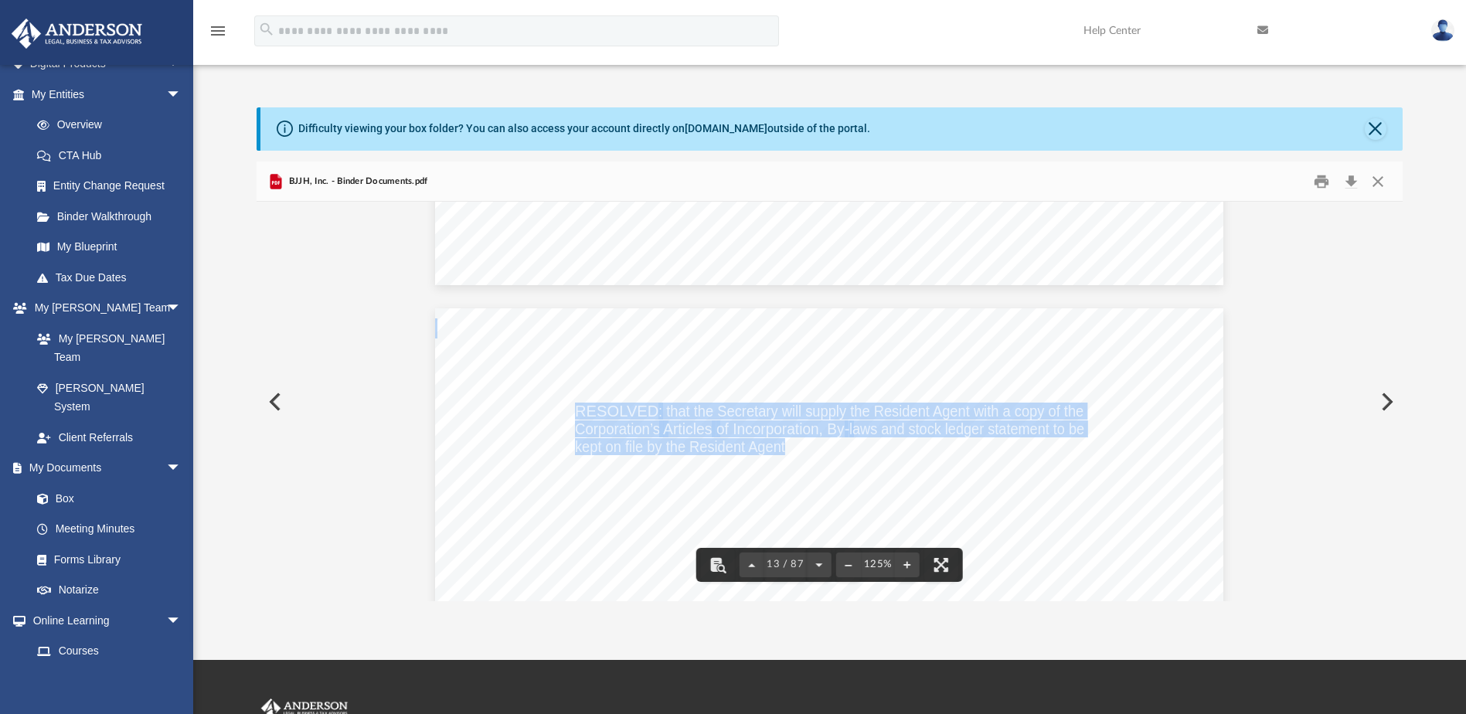
drag, startPoint x: 571, startPoint y: 407, endPoint x: 780, endPoint y: 440, distance: 212.0
click at [435, 308] on span "RESOLVED : that the Secretary will supply the Resident Agent with a copy of the…" at bounding box center [435, 308] width 0 height 0
drag, startPoint x: 780, startPoint y: 440, endPoint x: 721, endPoint y: 414, distance: 64.1
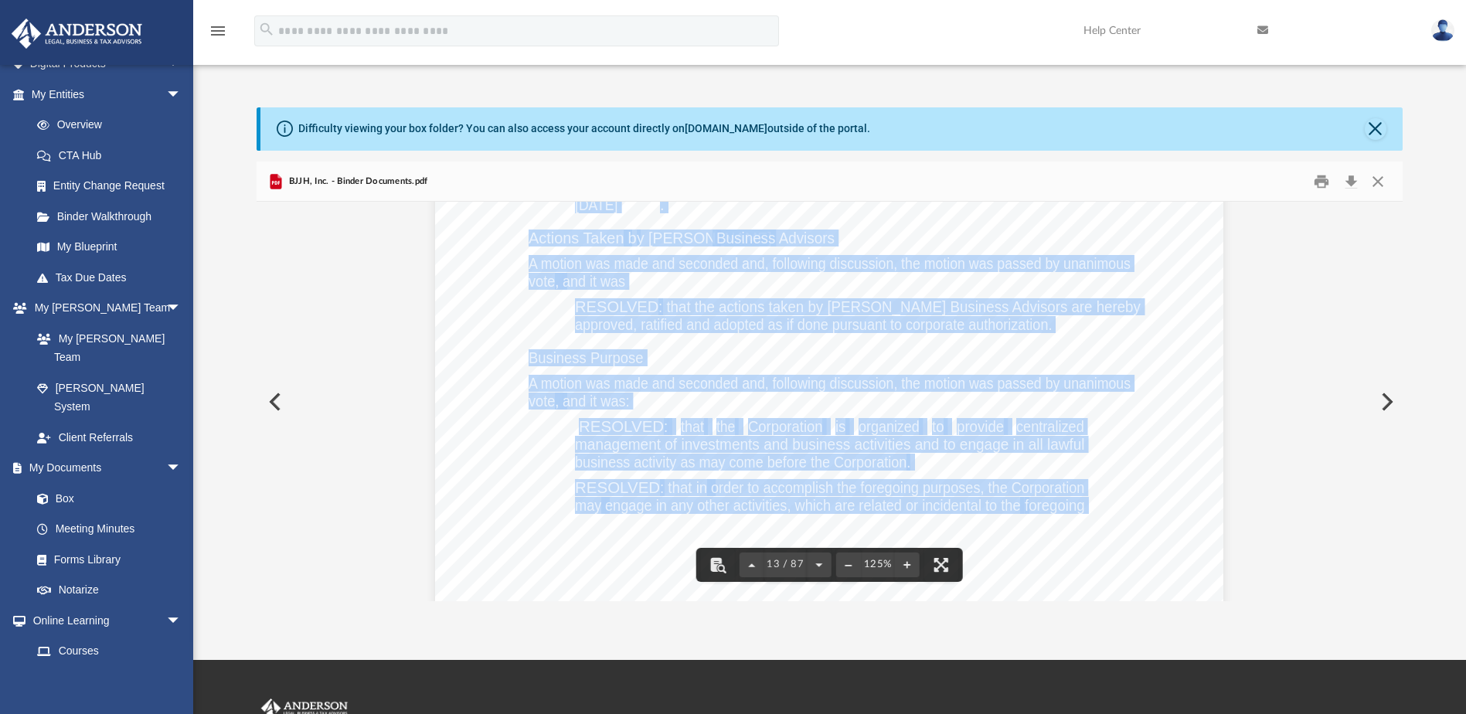
scroll to position [13202, 0]
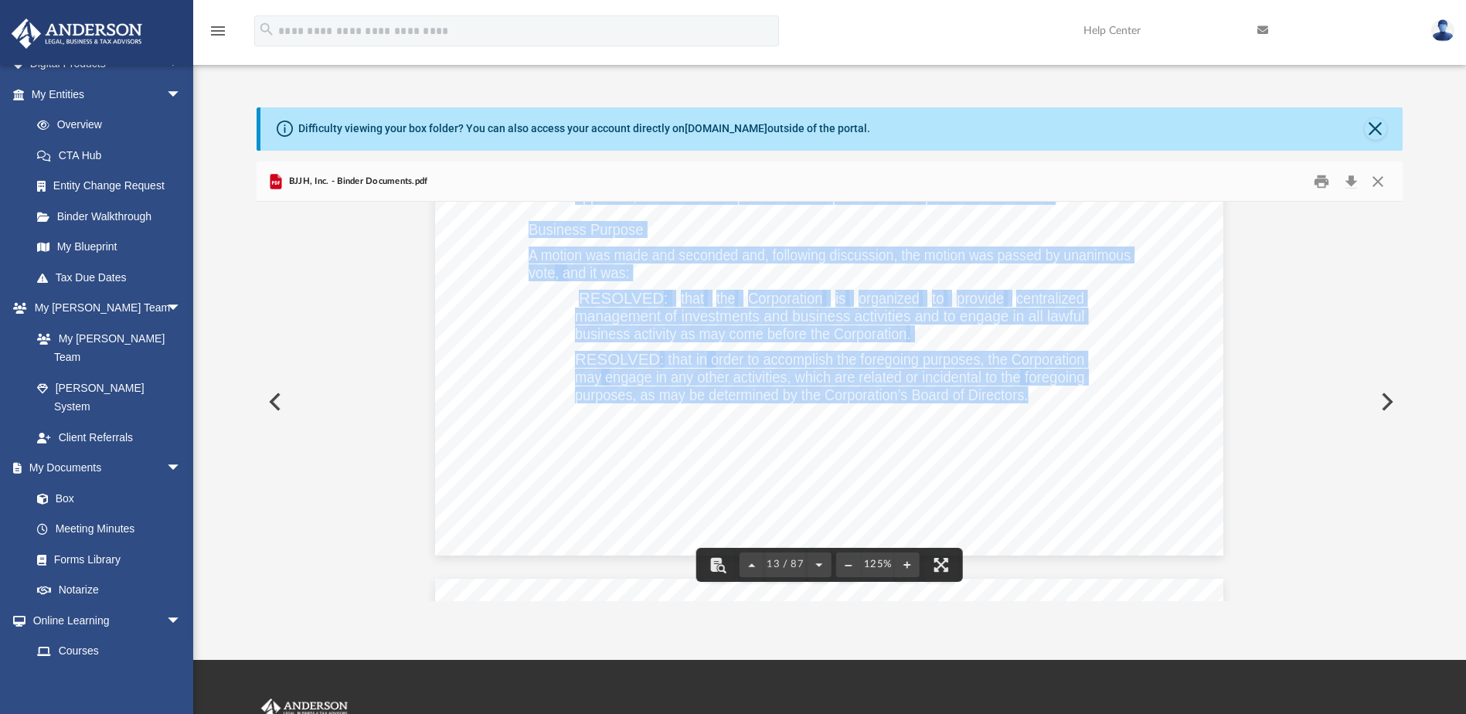
drag, startPoint x: 523, startPoint y: 480, endPoint x: 1028, endPoint y: 398, distance: 511.4
click at [1028, 398] on div "Organizational M eeting of BJJH, Inc. Page 3 of 7 RESOLVED : that the Secretary…" at bounding box center [829, 45] width 789 height 1020
drag, startPoint x: 1028, startPoint y: 398, endPoint x: 954, endPoint y: 381, distance: 76.1
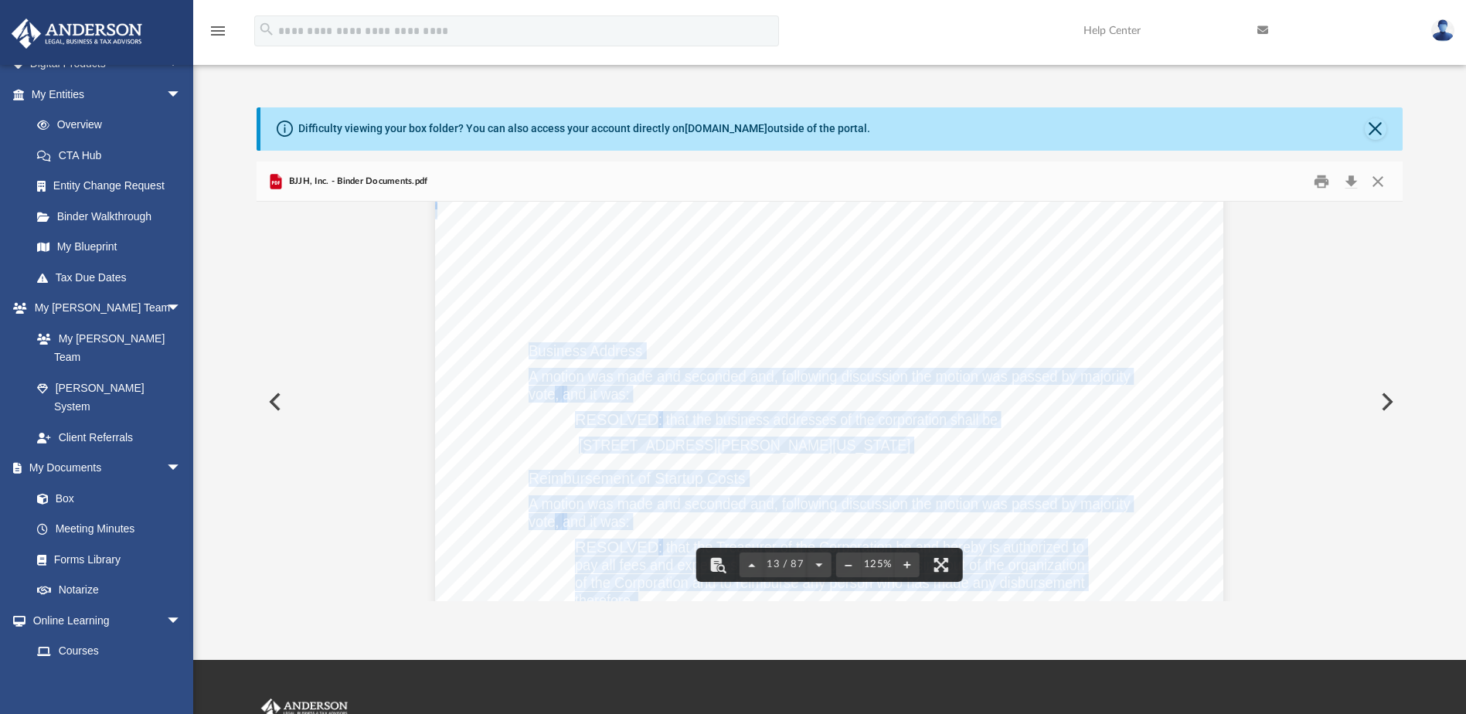
scroll to position [12815, 0]
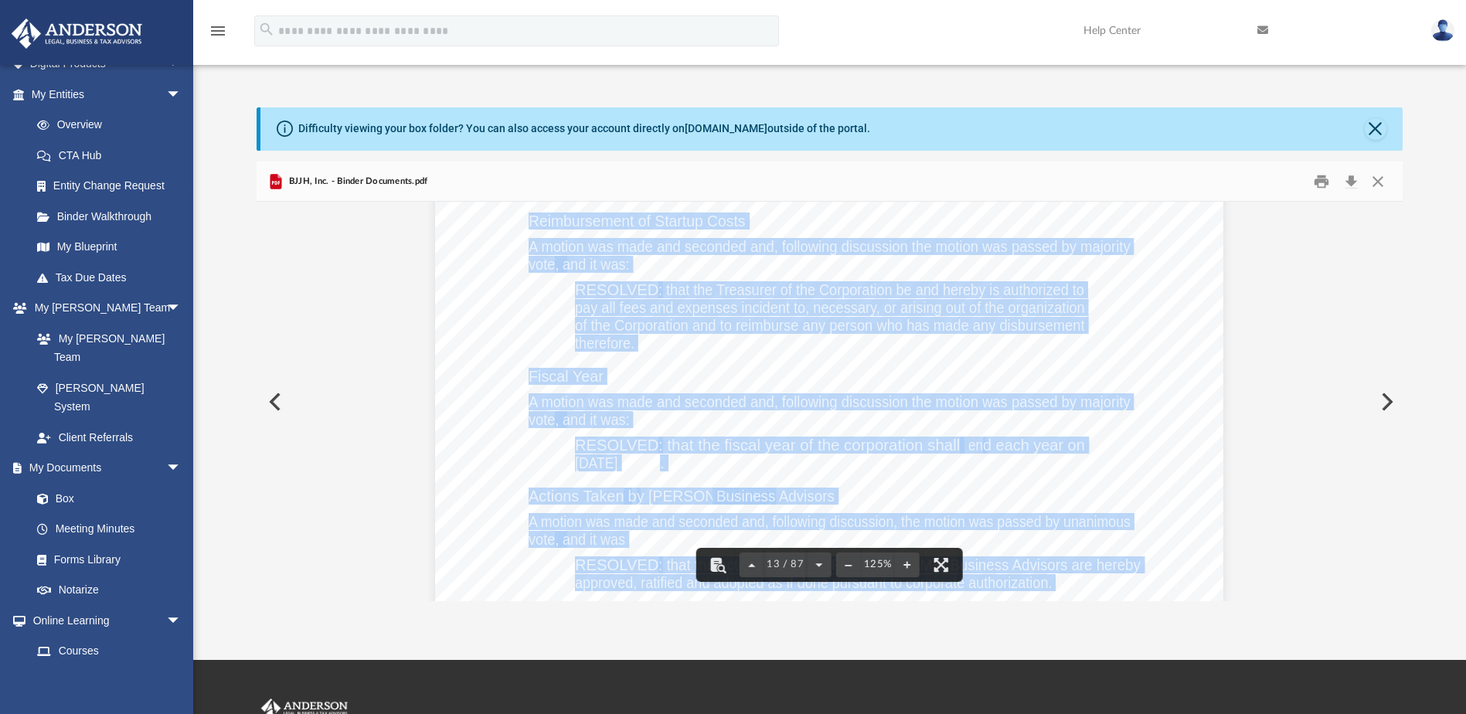
drag, startPoint x: 563, startPoint y: 501, endPoint x: 549, endPoint y: 498, distance: 14.3
click at [550, 499] on span "Actions Taken" at bounding box center [577, 496] width 96 height 15
click at [535, 489] on span "Actions Taken" at bounding box center [577, 496] width 96 height 15
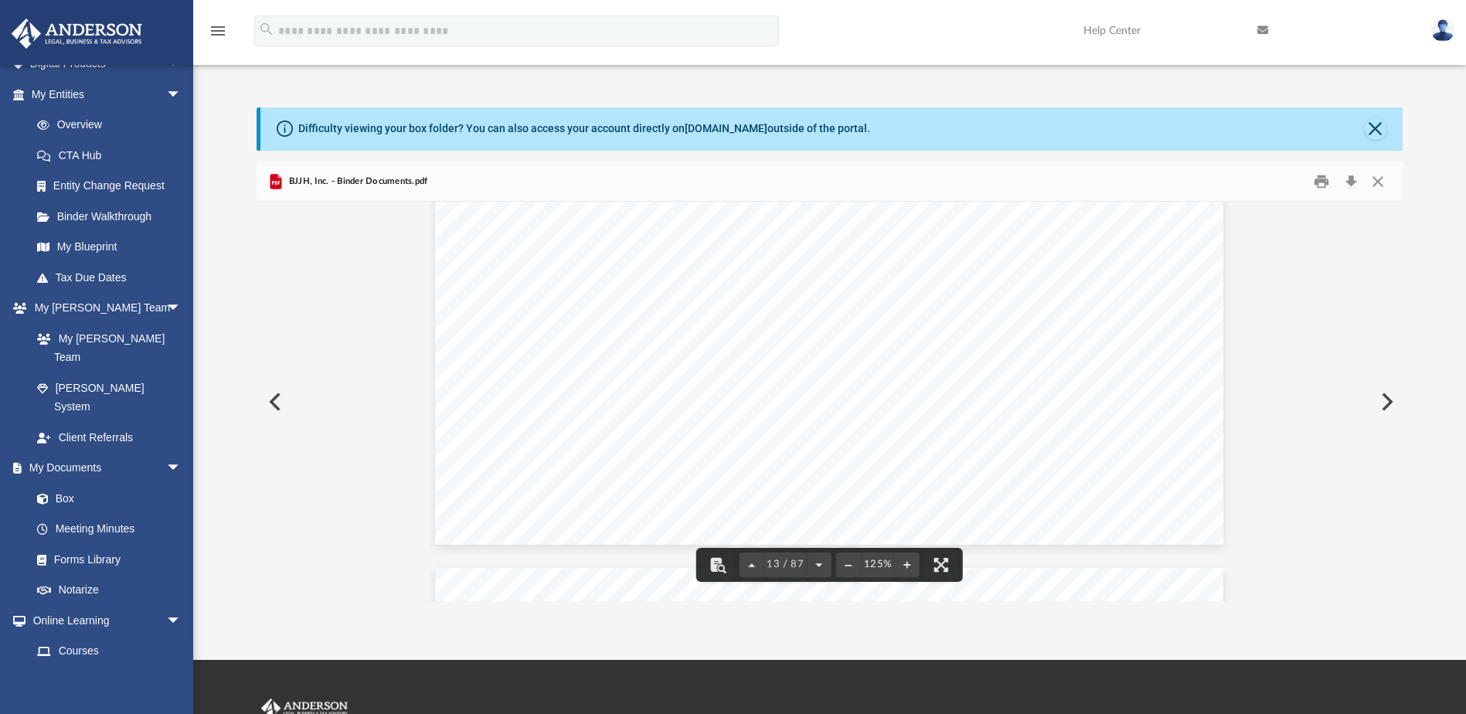
scroll to position [13331, 0]
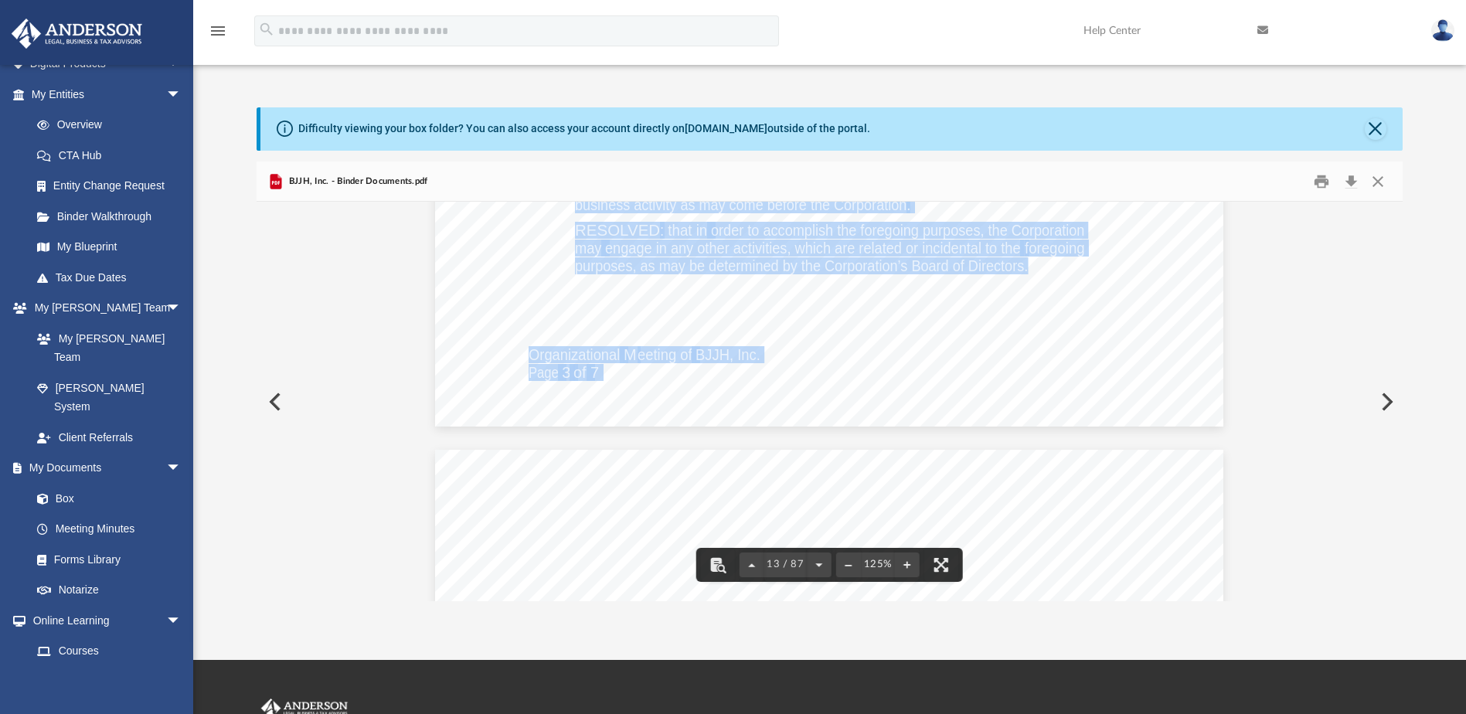
drag, startPoint x: 523, startPoint y: 353, endPoint x: 594, endPoint y: 377, distance: 74.3
drag, startPoint x: 594, startPoint y: 377, endPoint x: 571, endPoint y: 356, distance: 31.2
drag, startPoint x: 571, startPoint y: 356, endPoint x: 541, endPoint y: 382, distance: 40.0
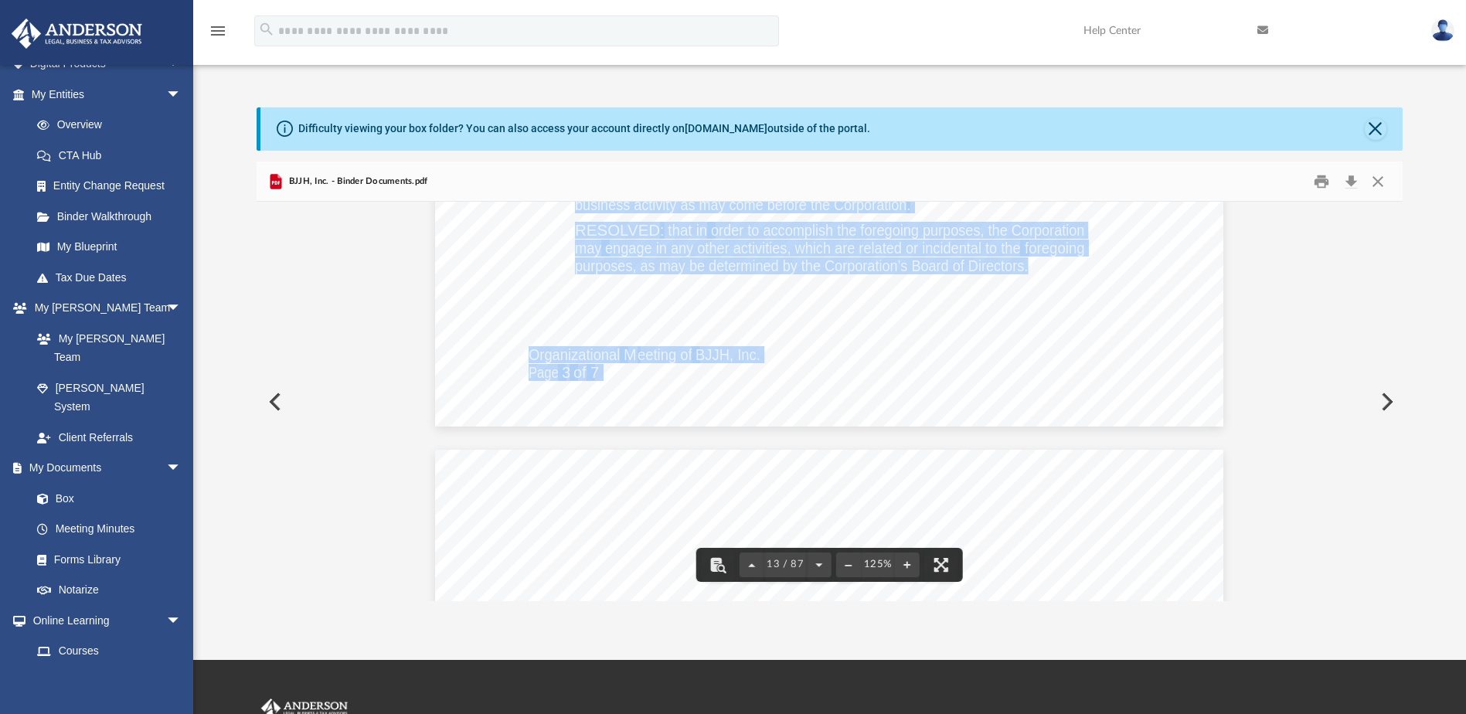
drag, startPoint x: 614, startPoint y: 402, endPoint x: 592, endPoint y: 363, distance: 45.0
drag, startPoint x: 592, startPoint y: 363, endPoint x: 555, endPoint y: 351, distance: 38.9
drag, startPoint x: 555, startPoint y: 351, endPoint x: 526, endPoint y: 351, distance: 28.6
click at [529, 351] on span "Organizational" at bounding box center [574, 354] width 91 height 15
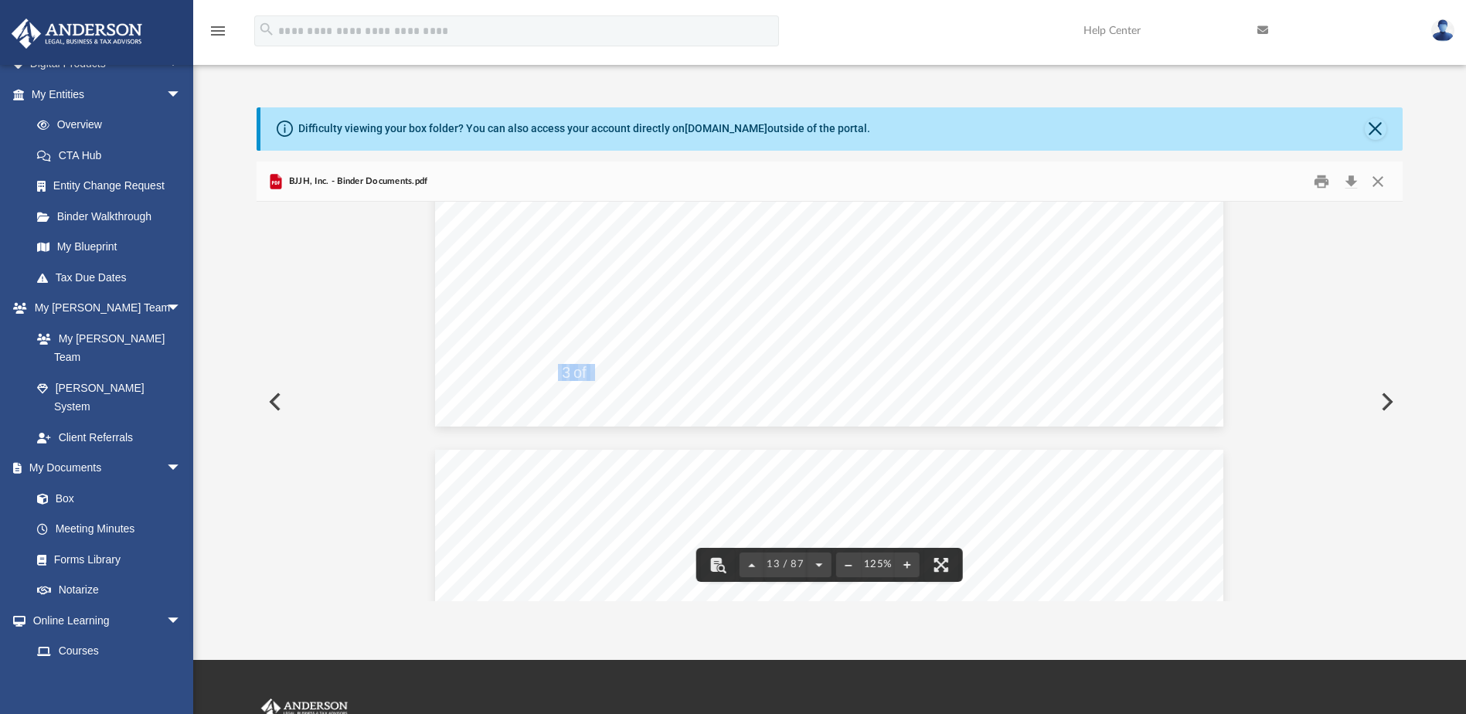
drag, startPoint x: 588, startPoint y: 370, endPoint x: 552, endPoint y: 368, distance: 36.4
drag, startPoint x: 552, startPoint y: 368, endPoint x: 594, endPoint y: 372, distance: 42.7
click at [593, 372] on span "7" at bounding box center [595, 372] width 9 height 15
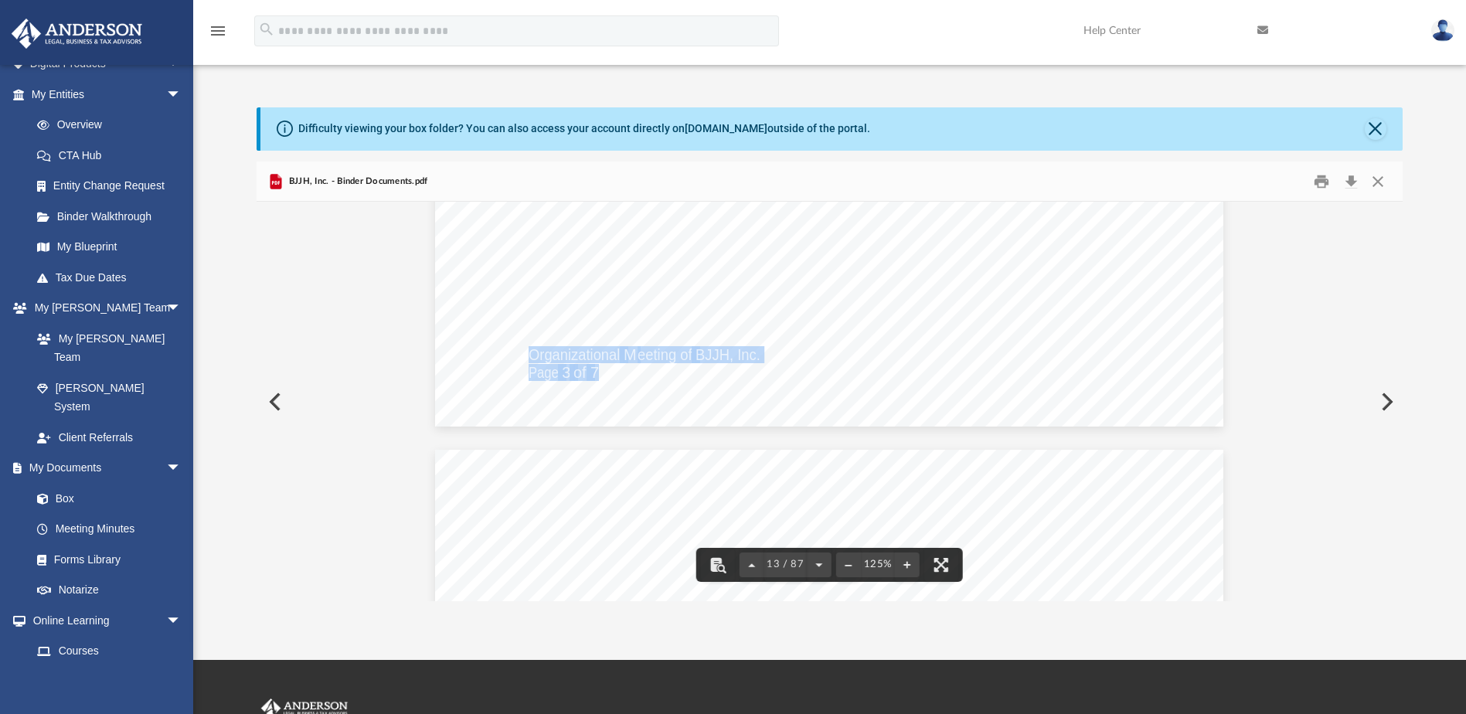
drag, startPoint x: 593, startPoint y: 372, endPoint x: 525, endPoint y: 354, distance: 70.3
drag, startPoint x: 525, startPoint y: 354, endPoint x: 545, endPoint y: 355, distance: 20.1
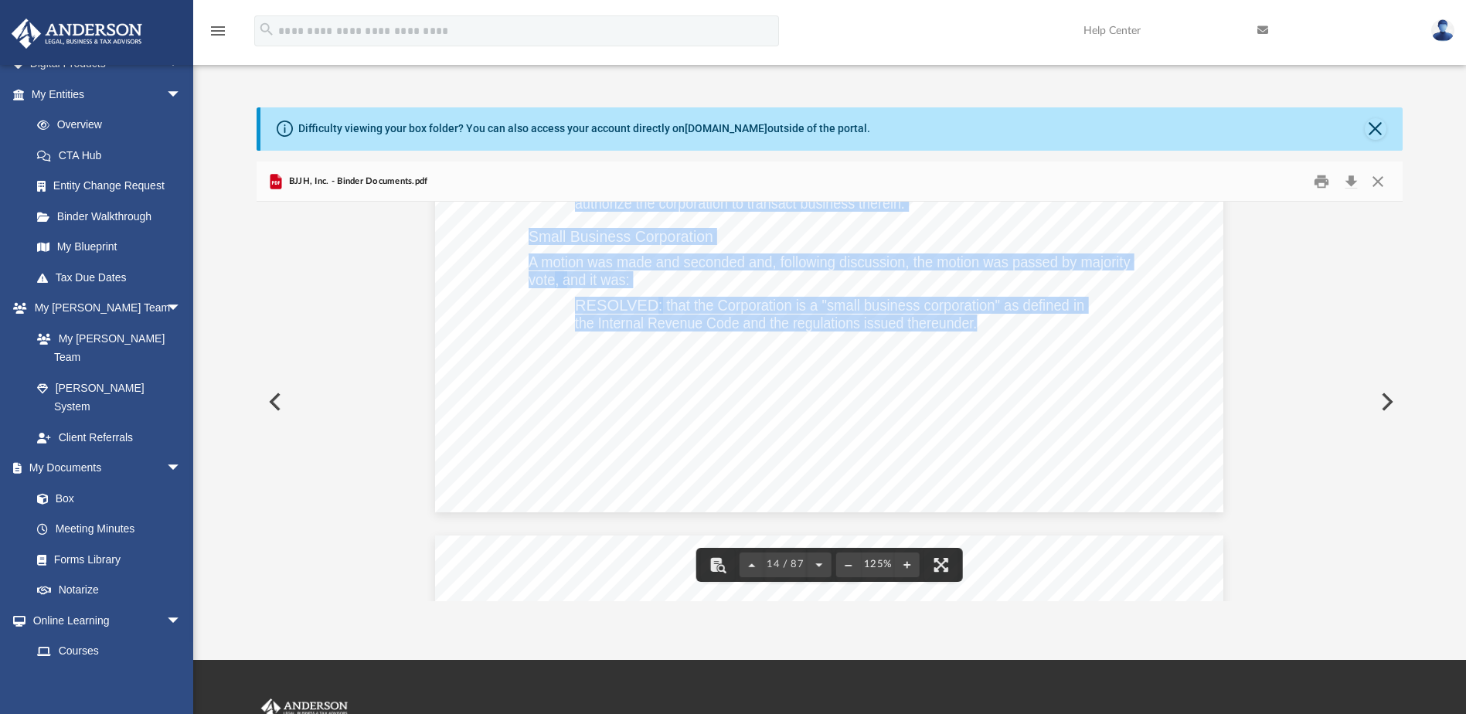
scroll to position [14233, 0]
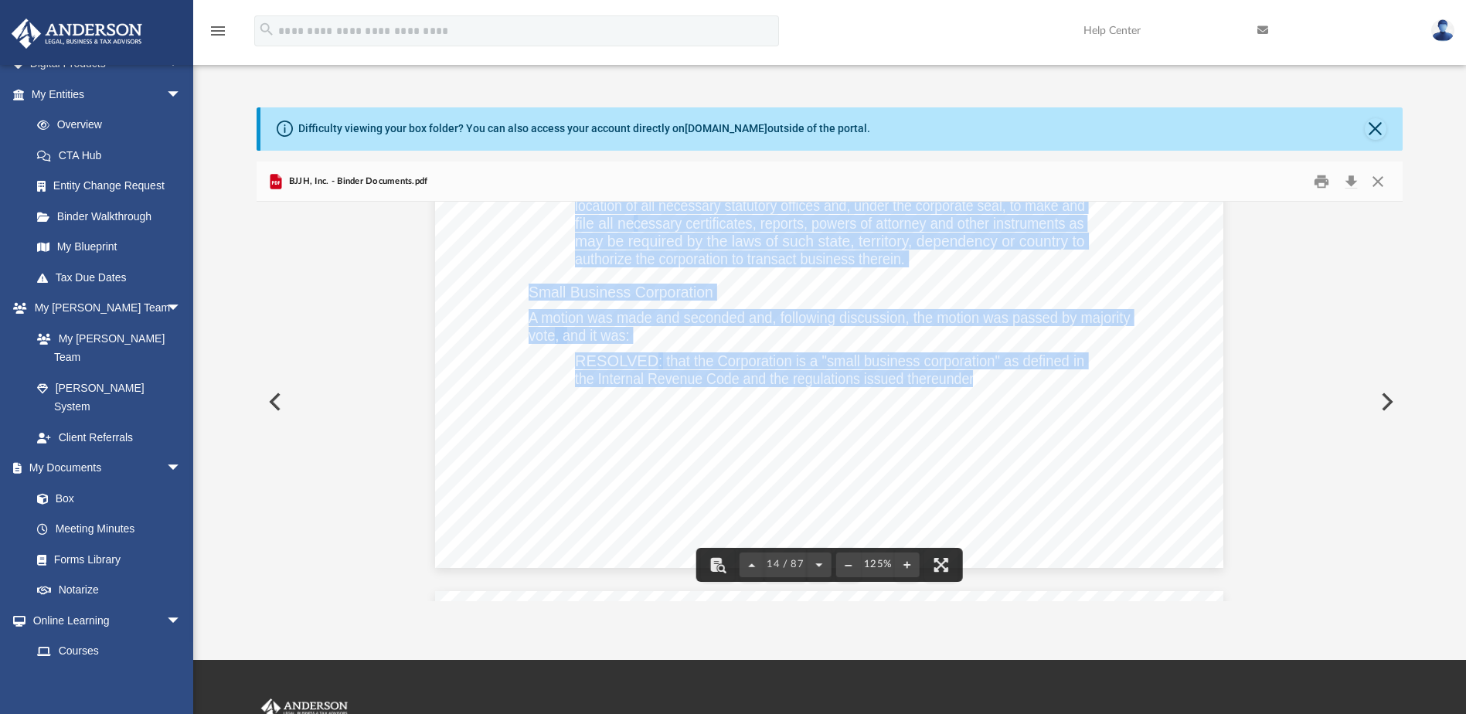
drag, startPoint x: 570, startPoint y: 294, endPoint x: 969, endPoint y: 380, distance: 408.2
click at [969, 380] on div "Organizational M eeting of BJJH, Inc. Page 4 of 7 RESOLVED : that the proper of…" at bounding box center [829, 58] width 789 height 1020
drag, startPoint x: 969, startPoint y: 380, endPoint x: 921, endPoint y: 364, distance: 49.9
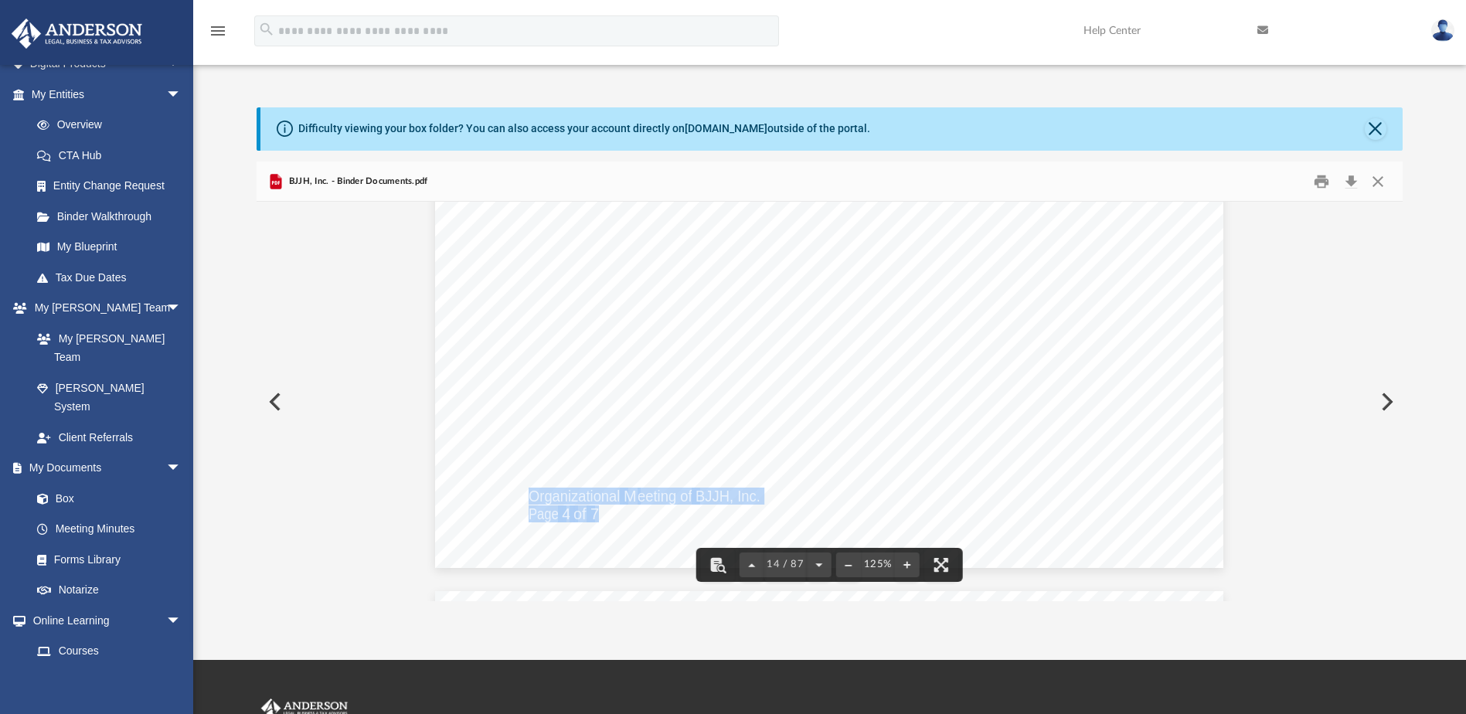
drag, startPoint x: 525, startPoint y: 491, endPoint x: 591, endPoint y: 509, distance: 68.8
drag, startPoint x: 591, startPoint y: 509, endPoint x: 571, endPoint y: 499, distance: 23.2
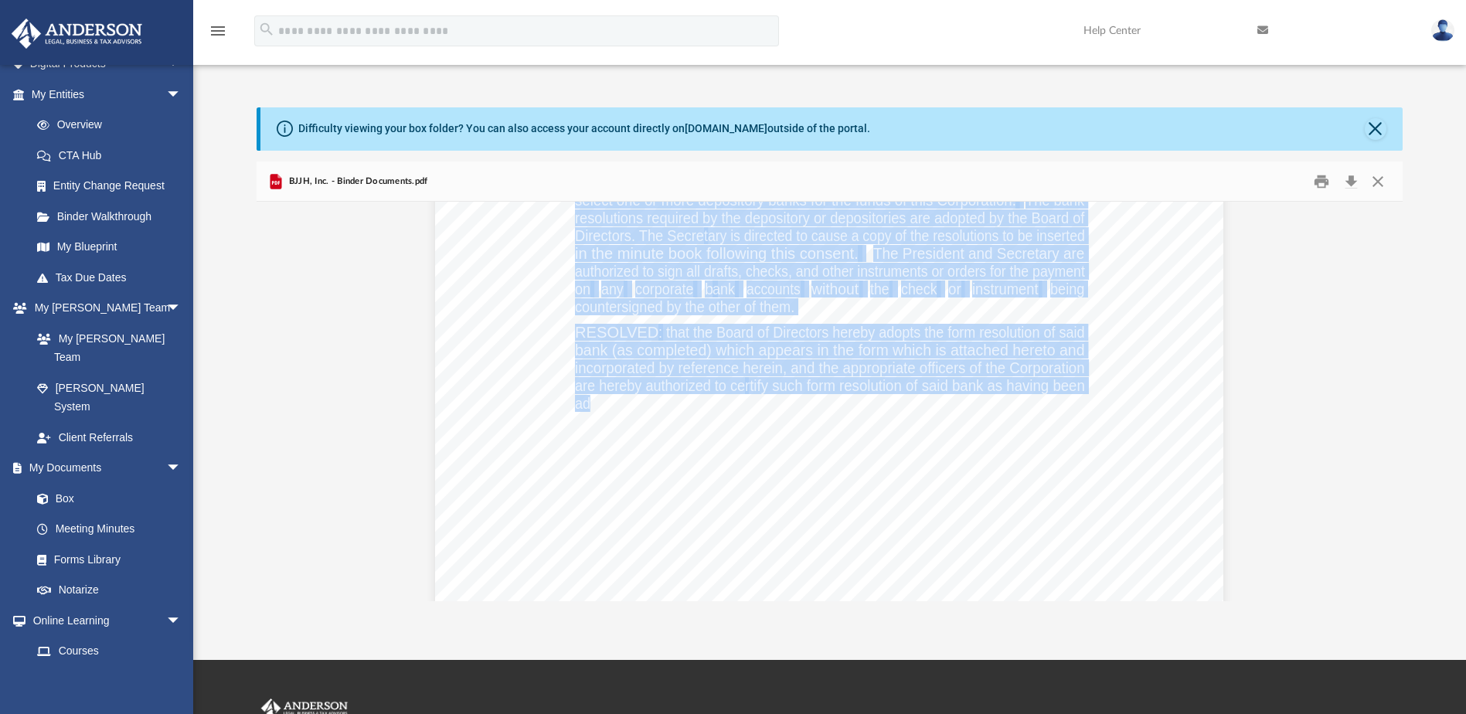
scroll to position [15263, 0]
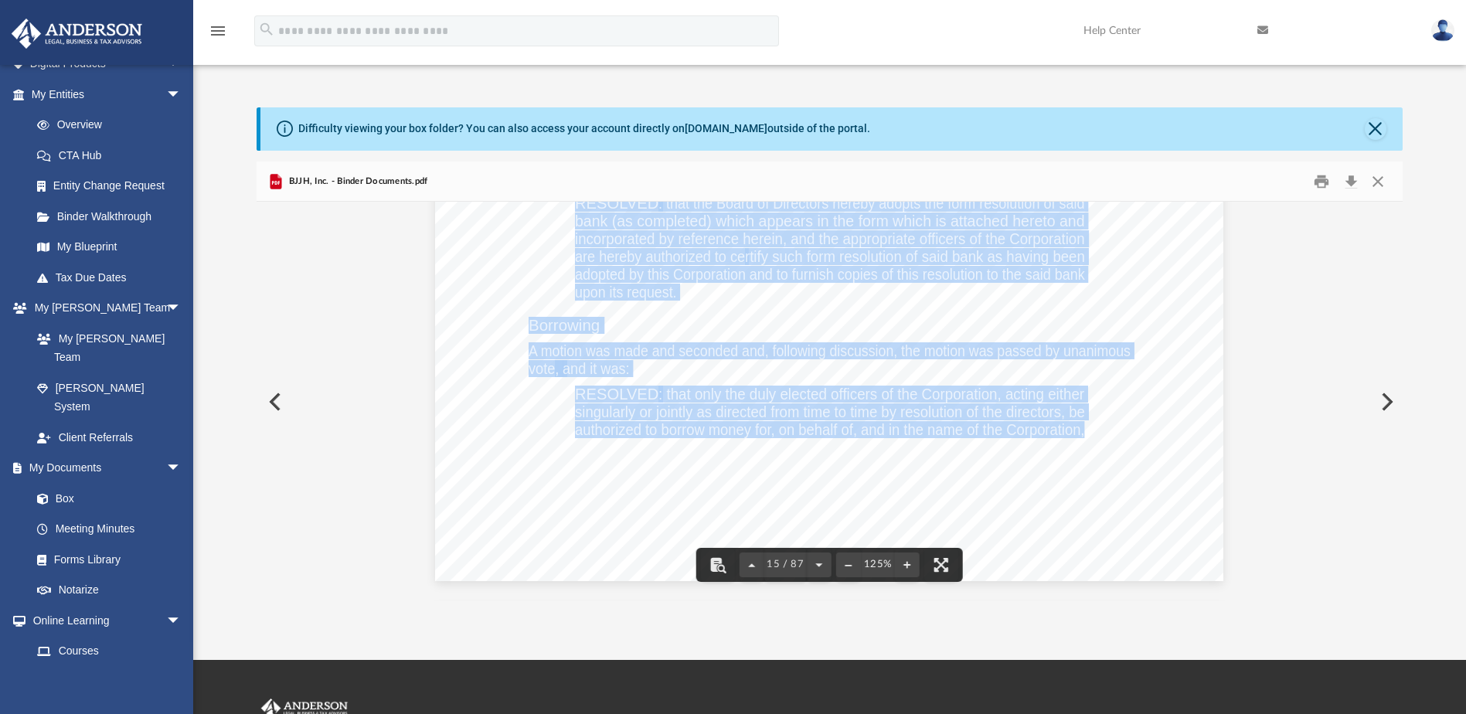
drag, startPoint x: 526, startPoint y: 304, endPoint x: 1082, endPoint y: 439, distance: 571.3
click at [1082, 439] on div "Organizational M eeting of BJJH, Inc. Page 5 of 7 Section 1244 A motion was mad…" at bounding box center [829, 71] width 789 height 1020
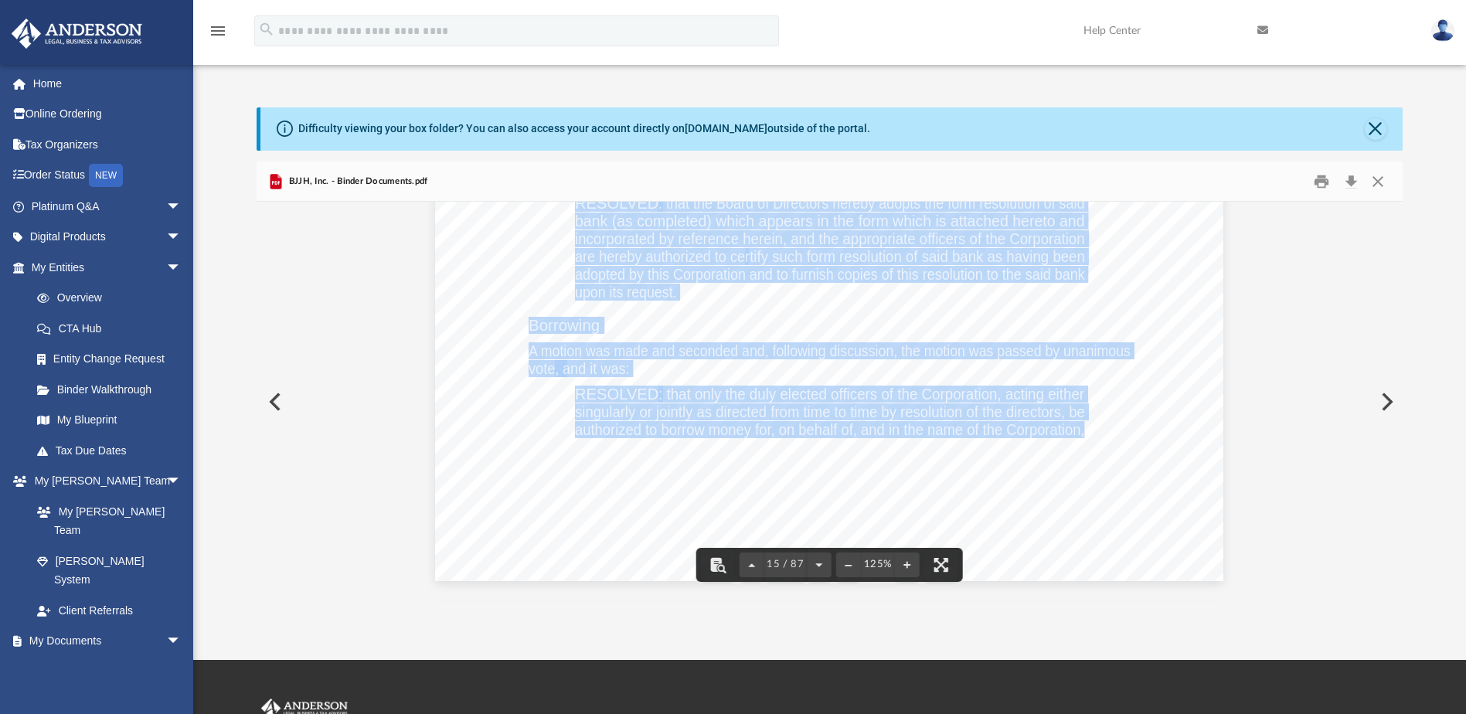
drag, startPoint x: 617, startPoint y: 445, endPoint x: 1083, endPoint y: 428, distance: 466.5
click at [1083, 428] on div "Organizational M eeting of BJJH, Inc. Page 5 of 7 Section 1244 A motion was mad…" at bounding box center [829, 71] width 789 height 1020
drag, startPoint x: 1083, startPoint y: 428, endPoint x: 1031, endPoint y: 422, distance: 52.2
click at [1031, 422] on span "authorized to borrow money for, on behalf of, and in the name of the Corporatio…" at bounding box center [829, 429] width 509 height 15
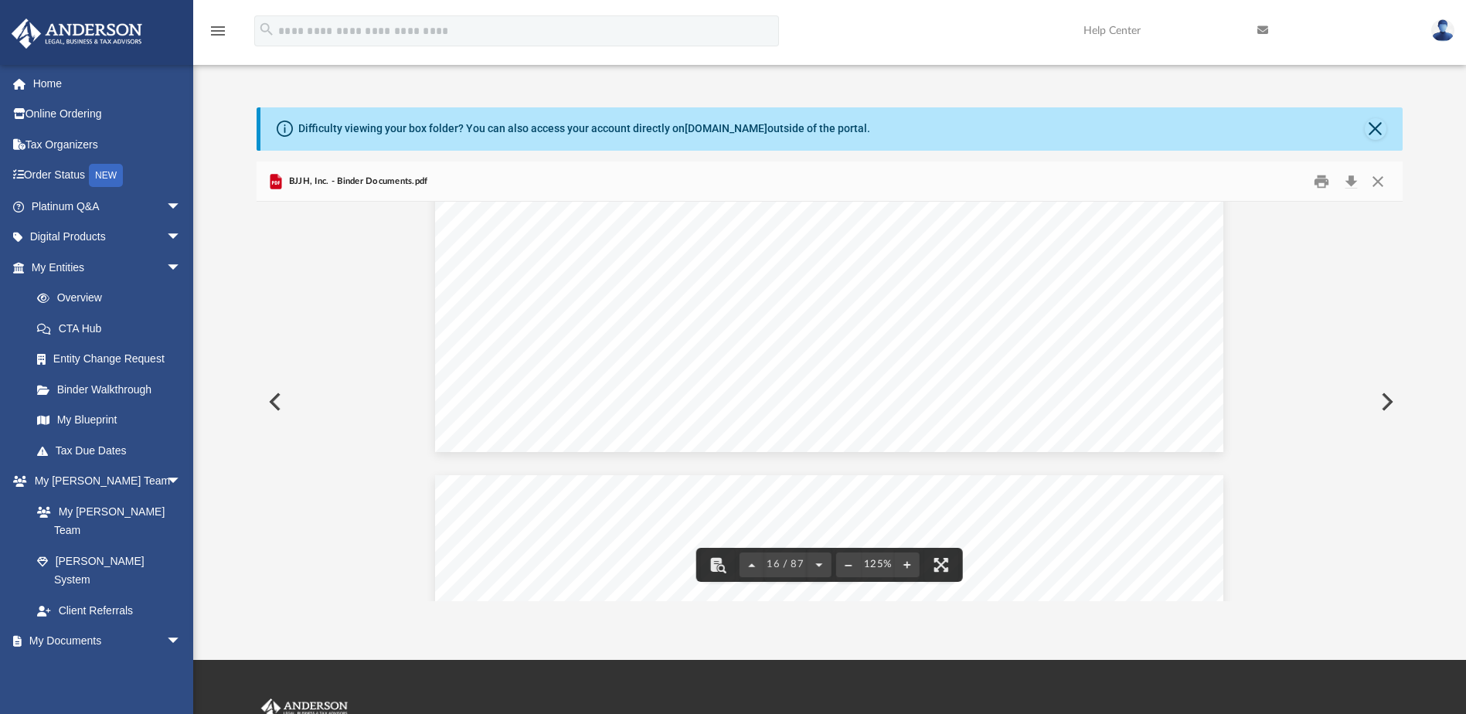
scroll to position [15650, 0]
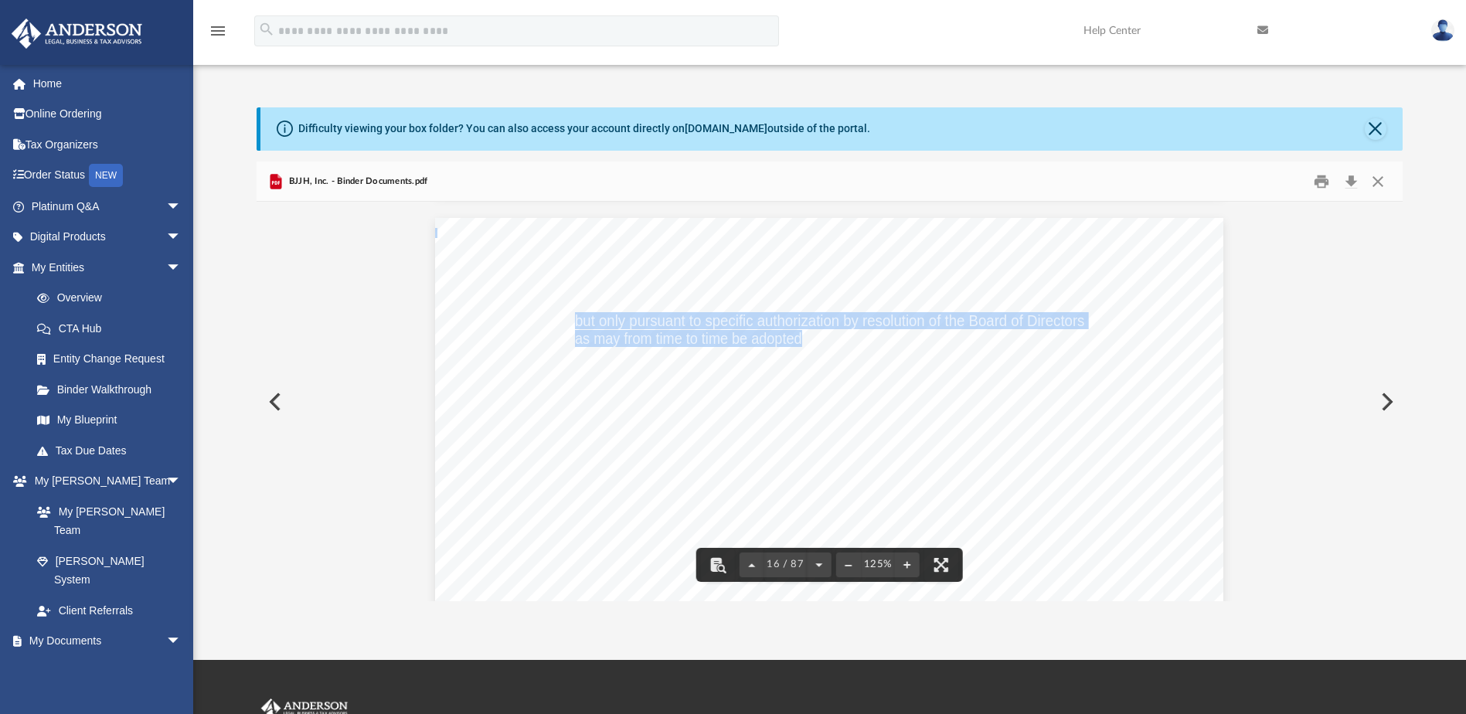
drag, startPoint x: 571, startPoint y: 320, endPoint x: 798, endPoint y: 336, distance: 227.9
click at [435, 218] on span "but only pursuant to specific authorization by resolution of the Board of Direc…" at bounding box center [435, 218] width 0 height 0
drag, startPoint x: 798, startPoint y: 336, endPoint x: 742, endPoint y: 321, distance: 57.8
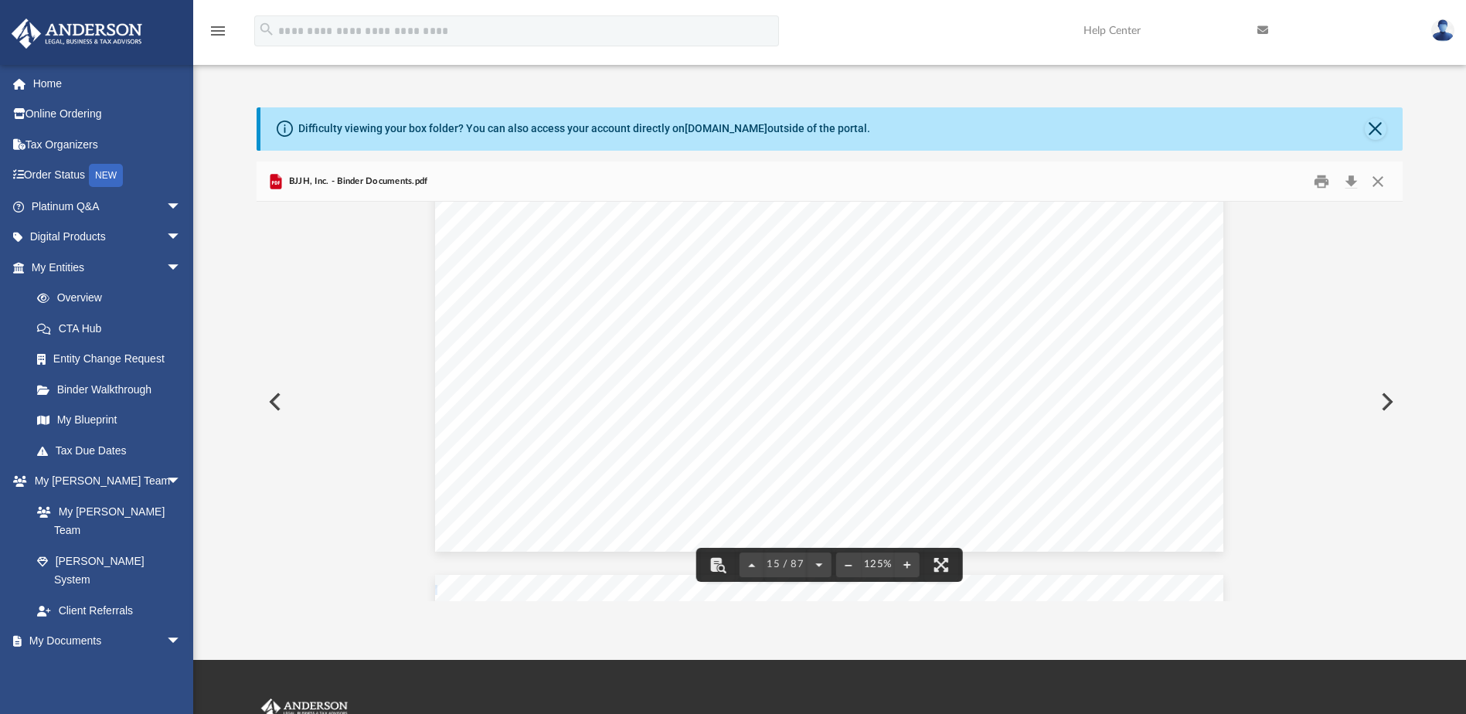
scroll to position [15263, 0]
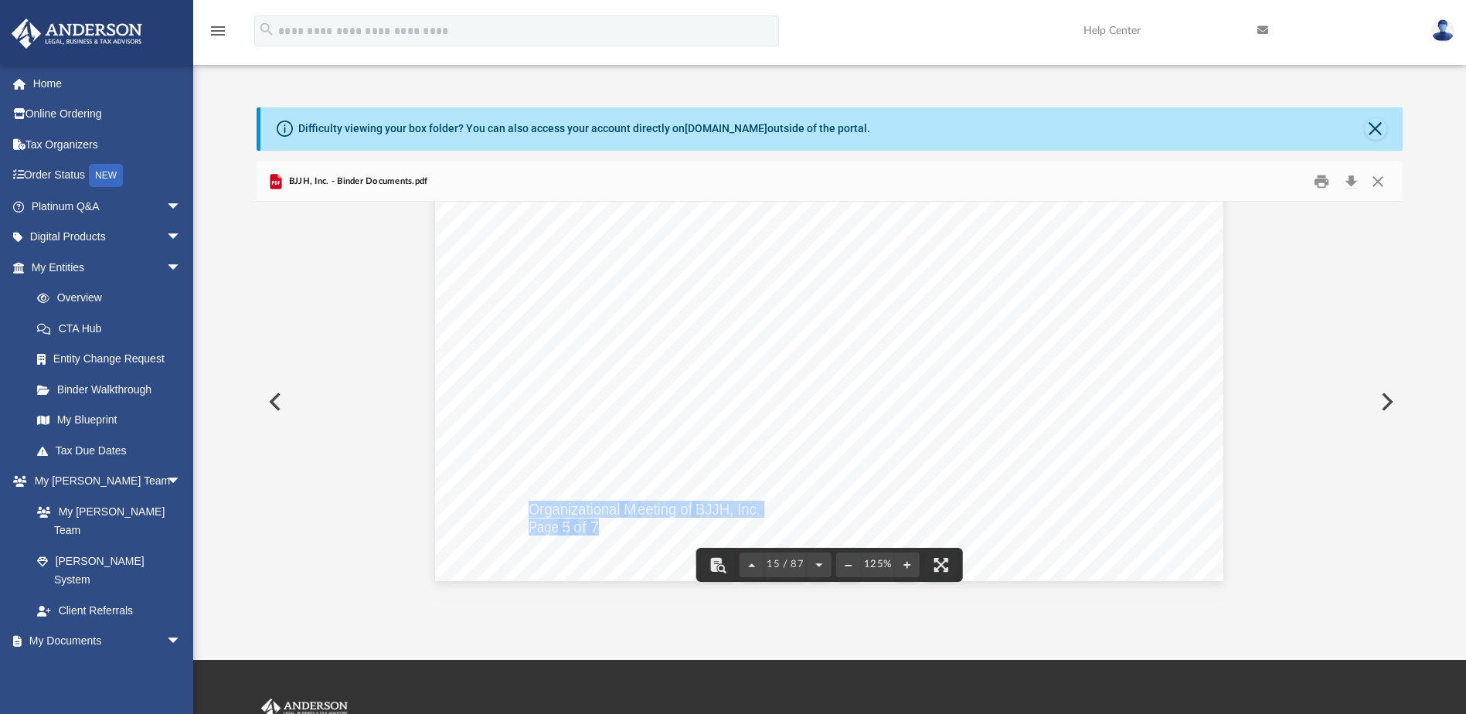
drag, startPoint x: 526, startPoint y: 507, endPoint x: 593, endPoint y: 523, distance: 69.2
drag, startPoint x: 593, startPoint y: 523, endPoint x: 581, endPoint y: 510, distance: 18.0
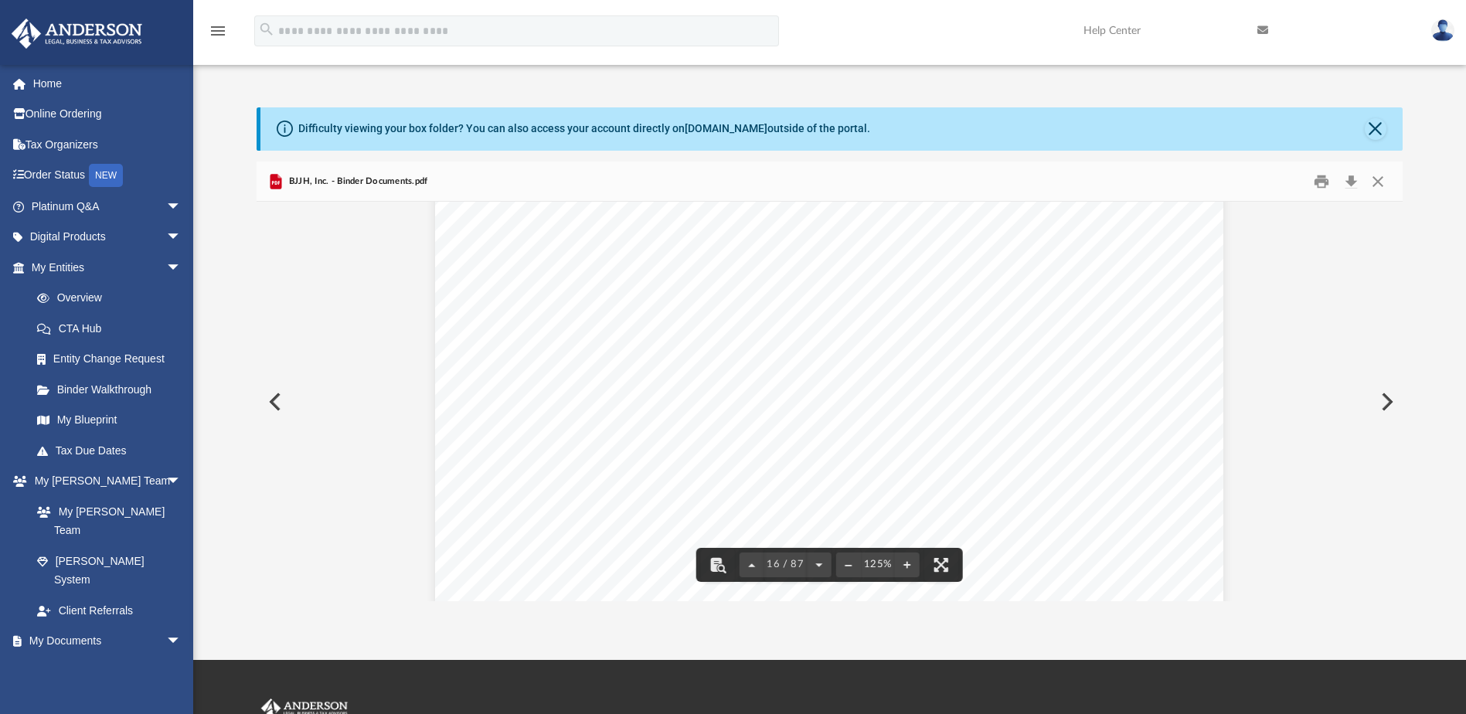
click at [522, 242] on div "Organizational M eeting of BJJH, Inc. Page 6 of 7 but only pursuant to specific…" at bounding box center [829, 599] width 789 height 1020
drag, startPoint x: 522, startPoint y: 242, endPoint x: 577, endPoint y: 299, distance: 79.3
click at [579, 301] on div "Organizational M eeting of BJJH, Inc. Page 6 of 7 but only pursuant to specific…" at bounding box center [829, 599] width 789 height 1020
click at [529, 239] on span "Payment of All Fees and Expenses to Incorporate" at bounding box center [691, 242] width 324 height 15
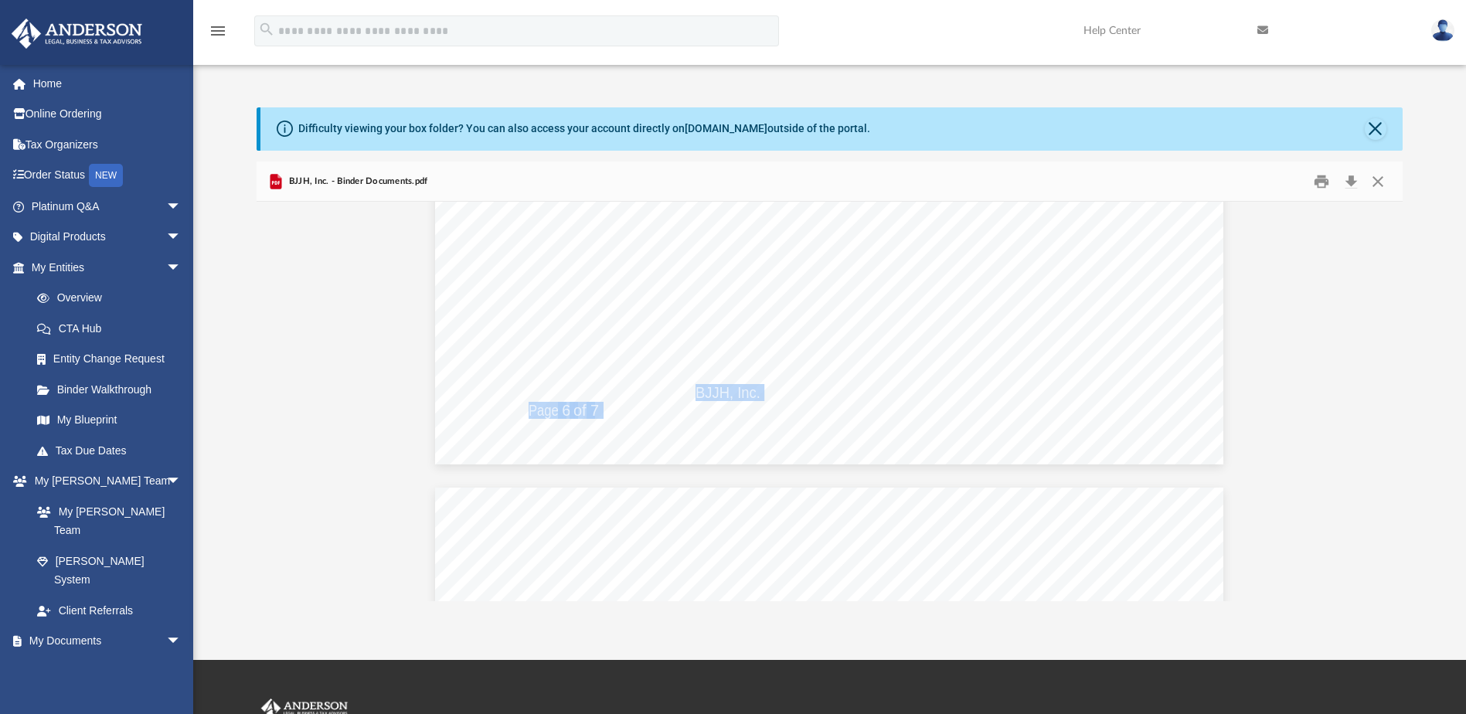
scroll to position [16423, 0]
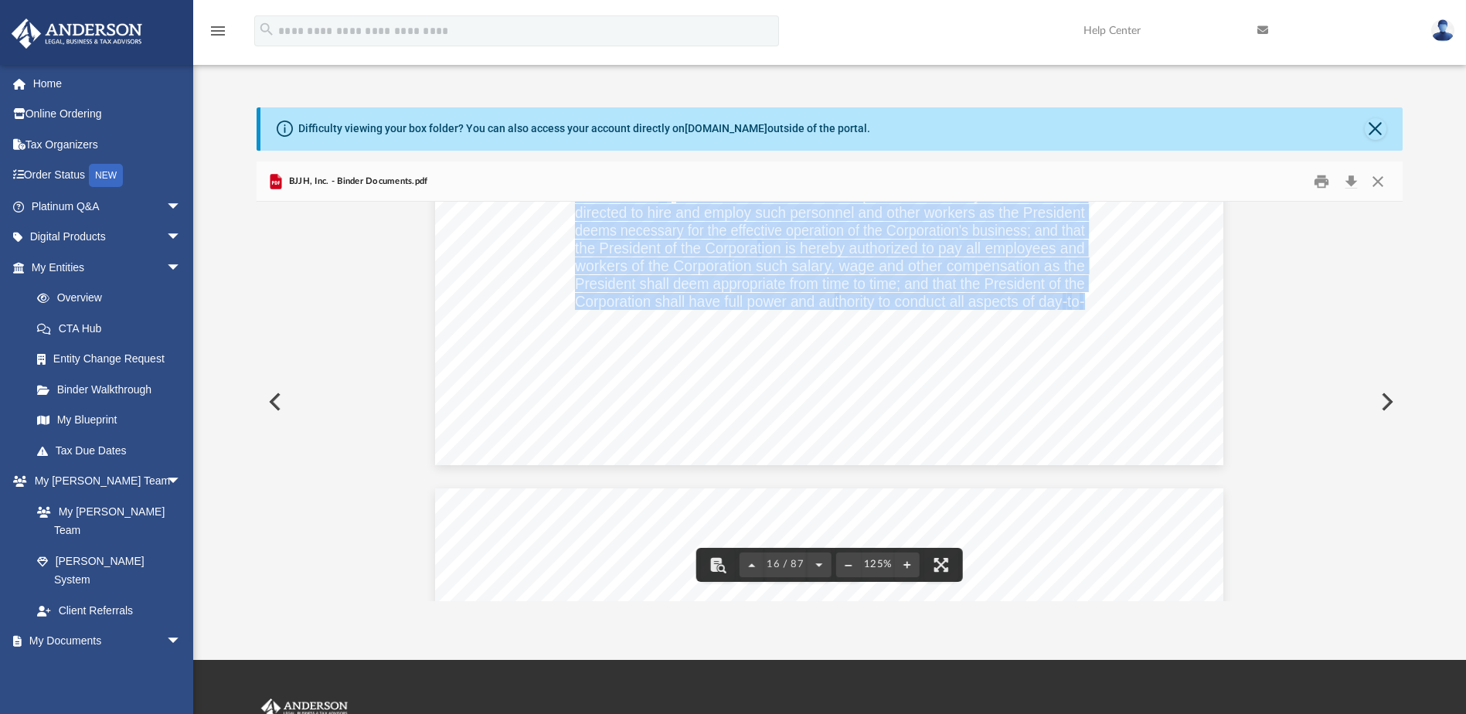
drag, startPoint x: 526, startPoint y: 239, endPoint x: 1087, endPoint y: 296, distance: 564.2
drag, startPoint x: 1087, startPoint y: 296, endPoint x: 993, endPoint y: 277, distance: 95.5
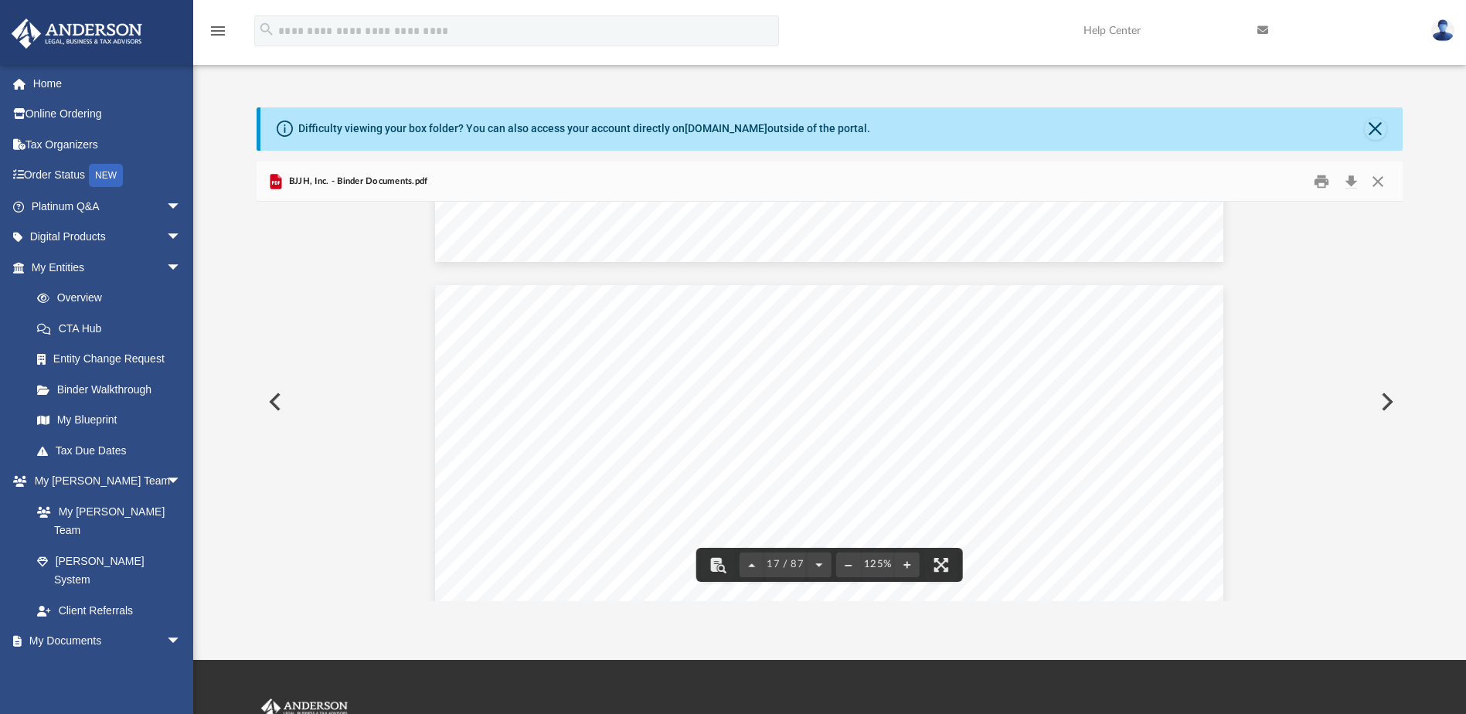
scroll to position [16680, 0]
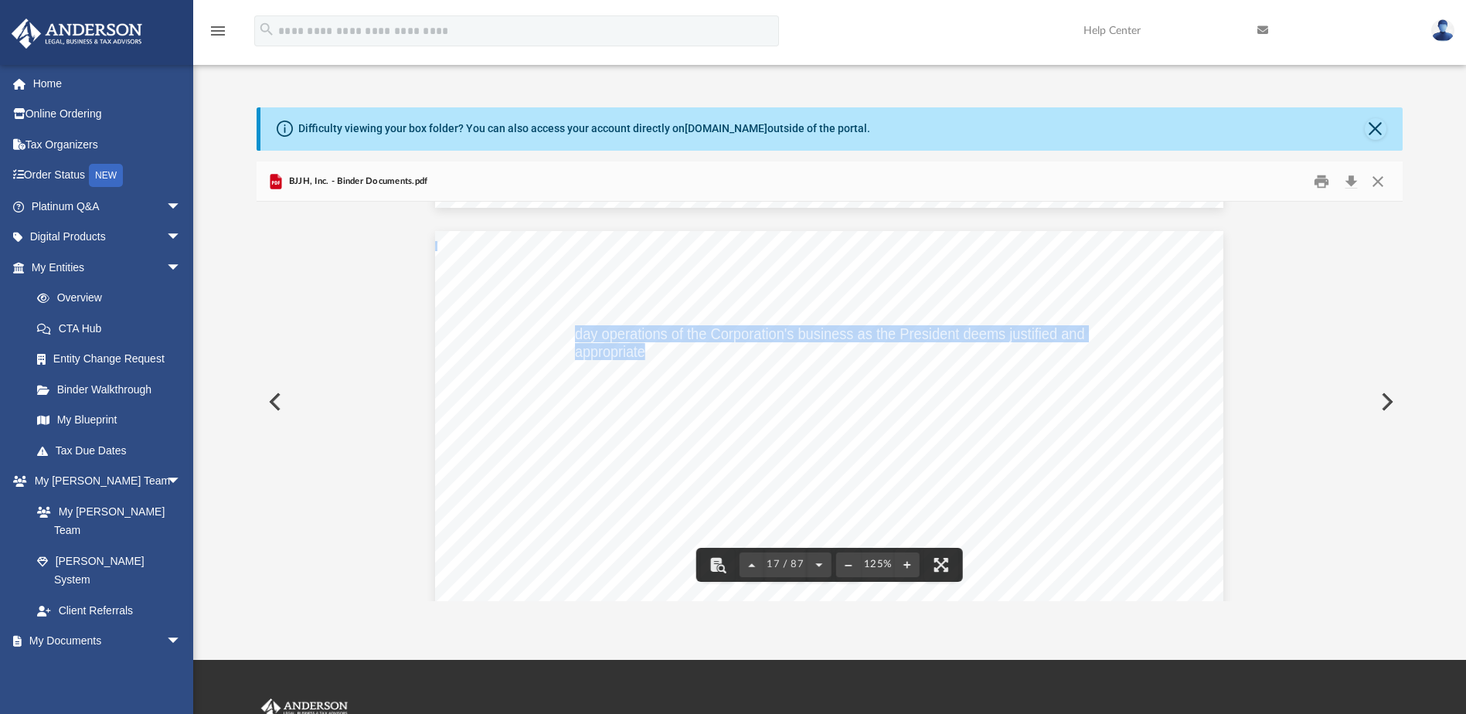
drag, startPoint x: 569, startPoint y: 333, endPoint x: 640, endPoint y: 345, distance: 72.1
click at [435, 231] on span "day operations of the Corporation's business as the President deems justified a…" at bounding box center [435, 231] width 0 height 0
drag, startPoint x: 640, startPoint y: 345, endPoint x: 632, endPoint y: 338, distance: 10.4
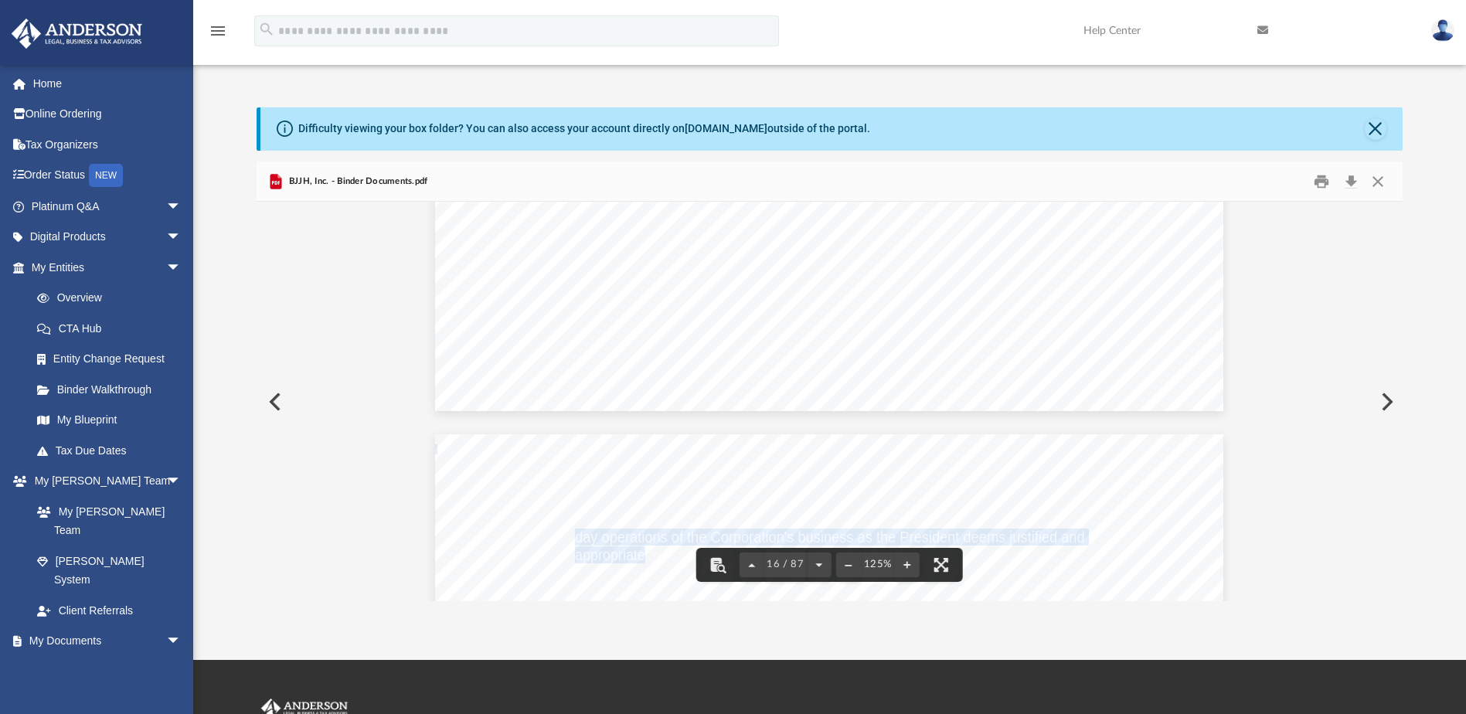
scroll to position [16423, 0]
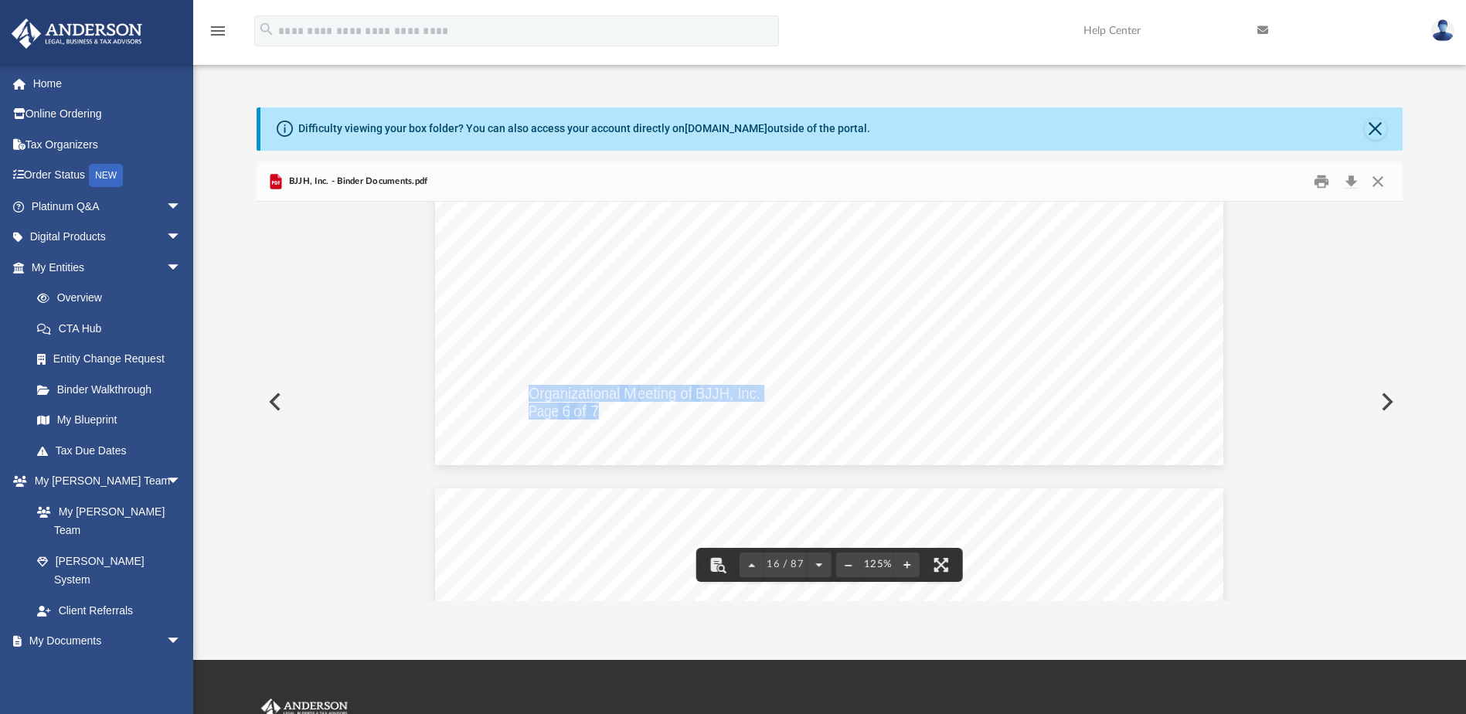
drag, startPoint x: 523, startPoint y: 391, endPoint x: 589, endPoint y: 409, distance: 68.1
drag, startPoint x: 589, startPoint y: 409, endPoint x: 576, endPoint y: 393, distance: 20.9
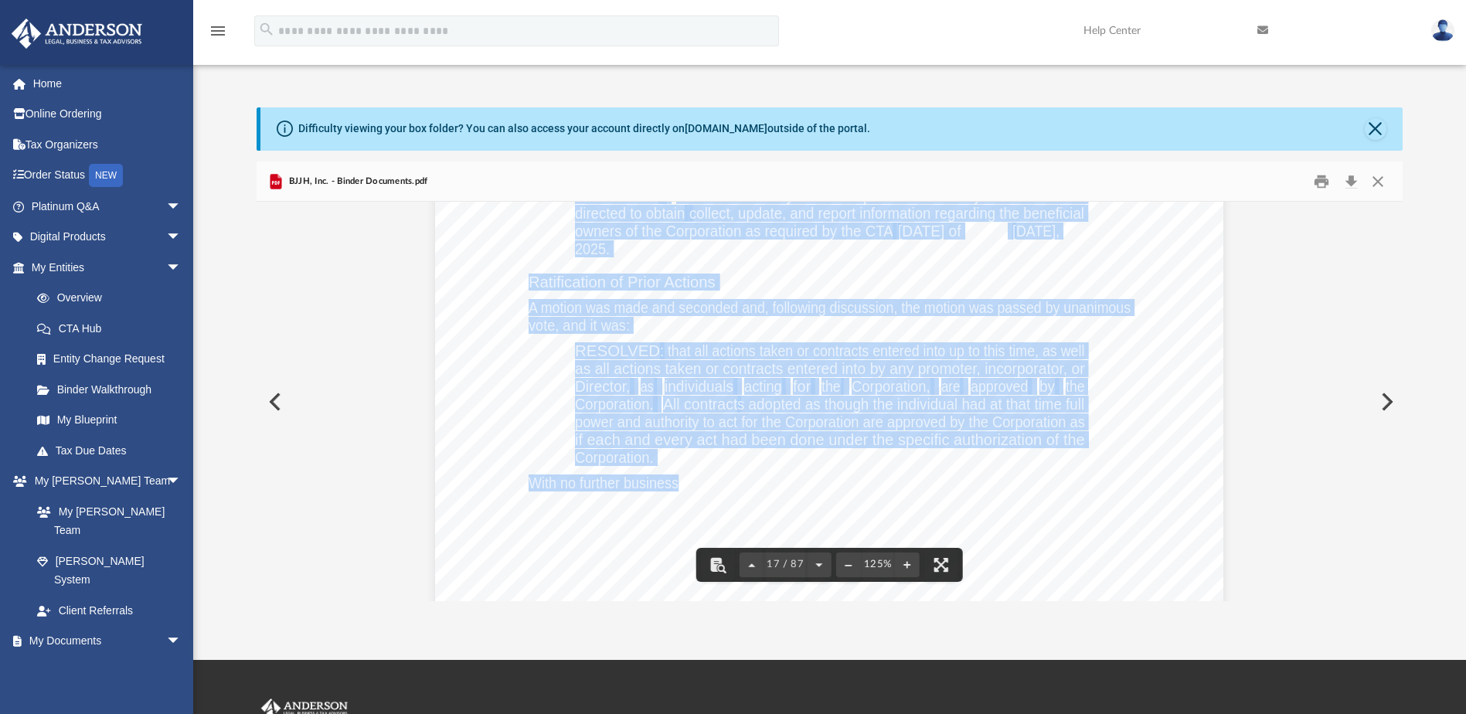
scroll to position [17196, 0]
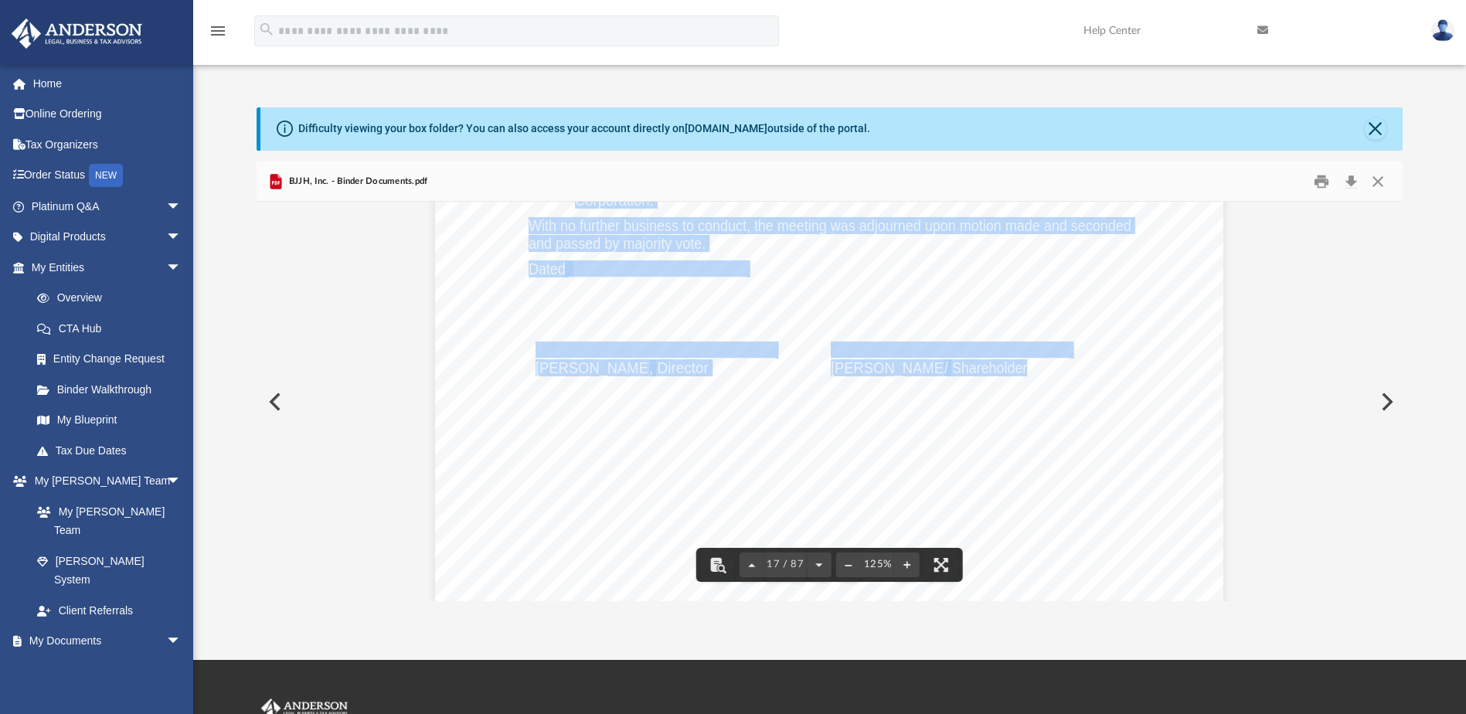
drag, startPoint x: 525, startPoint y: 383, endPoint x: 1011, endPoint y: 410, distance: 487.1
click at [1011, 410] on div "Organizational M eeting of BJJH, Inc. Page 7 of 7 day operations of the Corpora…" at bounding box center [829, 226] width 789 height 1020
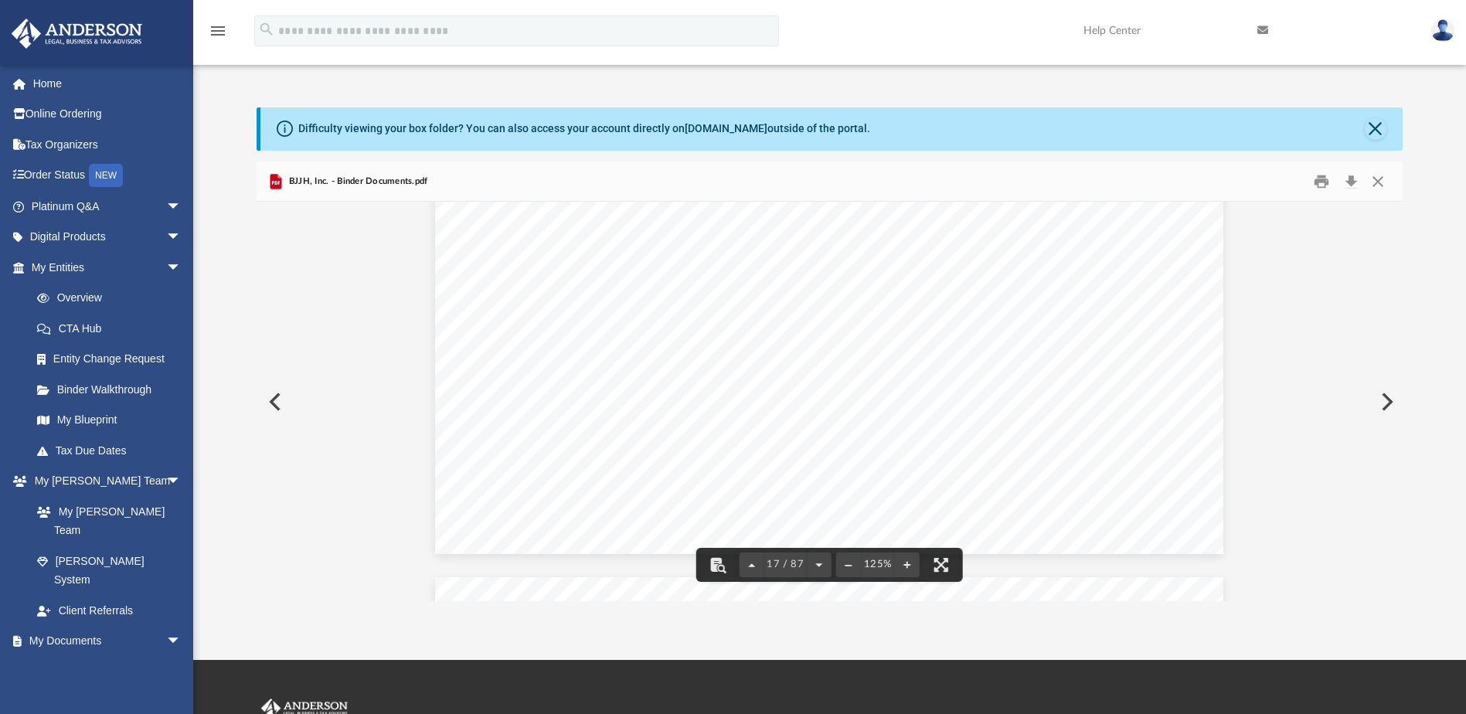
scroll to position [17453, 0]
drag, startPoint x: 523, startPoint y: 401, endPoint x: 622, endPoint y: 420, distance: 100.7
drag, startPoint x: 622, startPoint y: 420, endPoint x: 594, endPoint y: 401, distance: 33.4
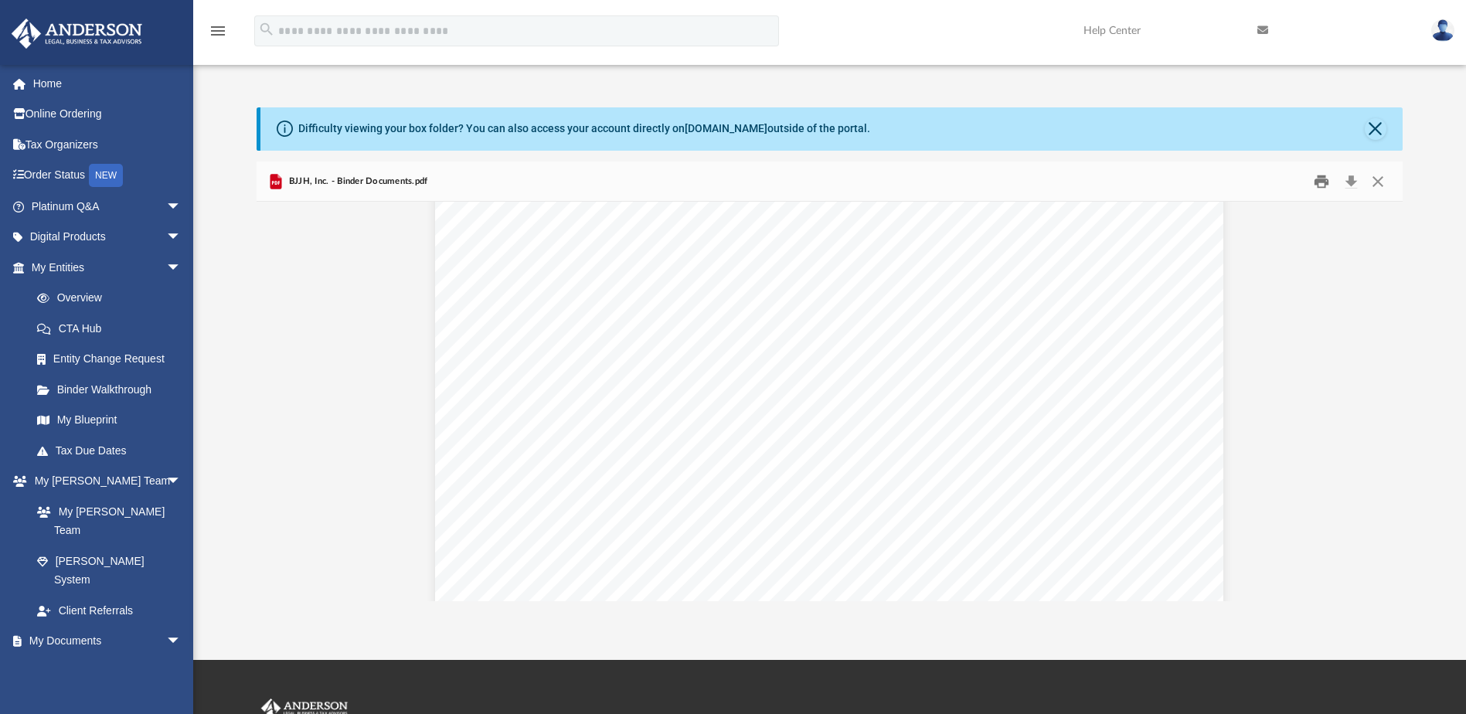
click at [1320, 180] on button "Print" at bounding box center [1321, 181] width 31 height 24
